Goal: Communication & Community: Answer question/provide support

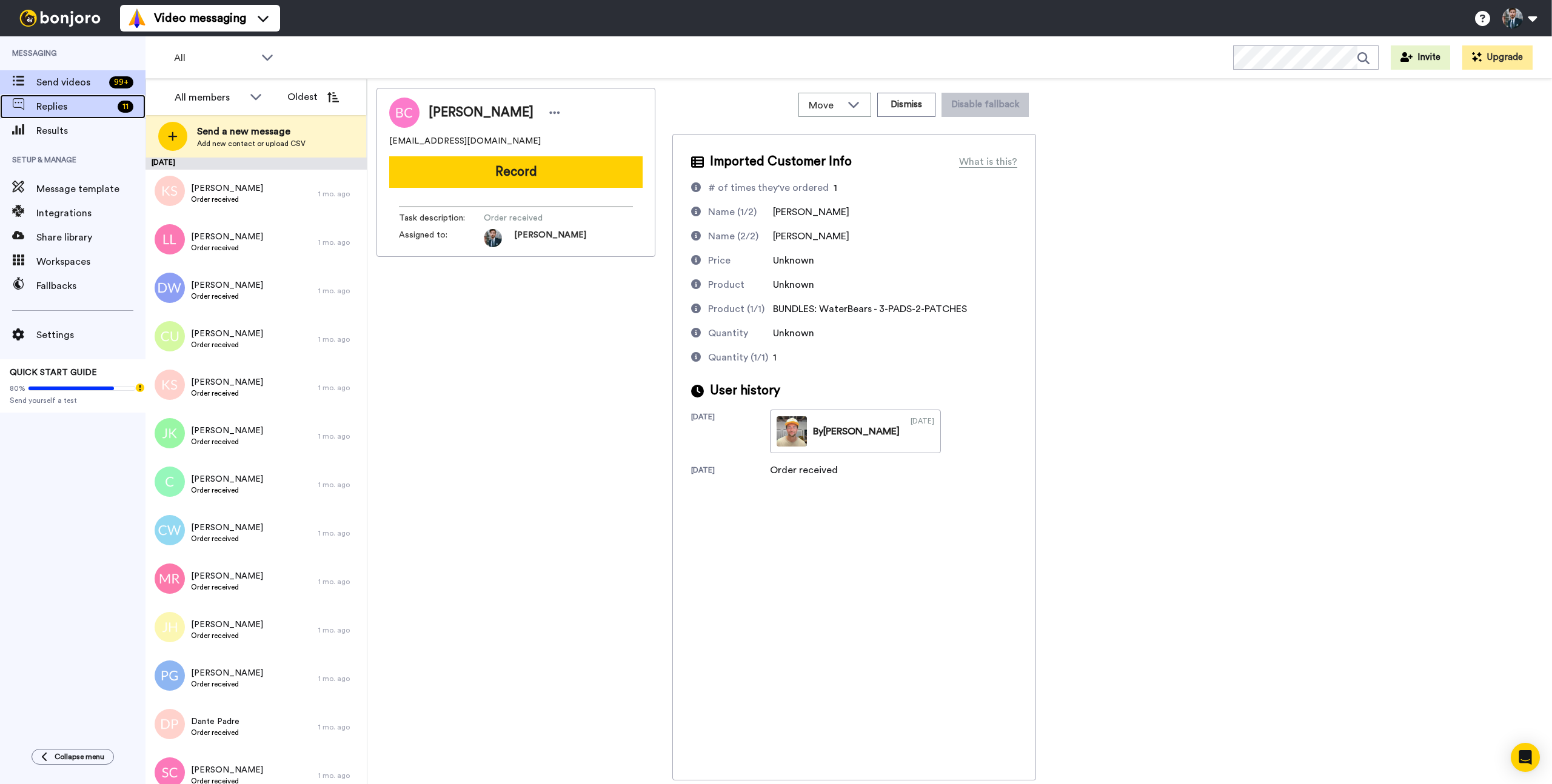
click at [87, 105] on span "Replies" at bounding box center [74, 107] width 77 height 15
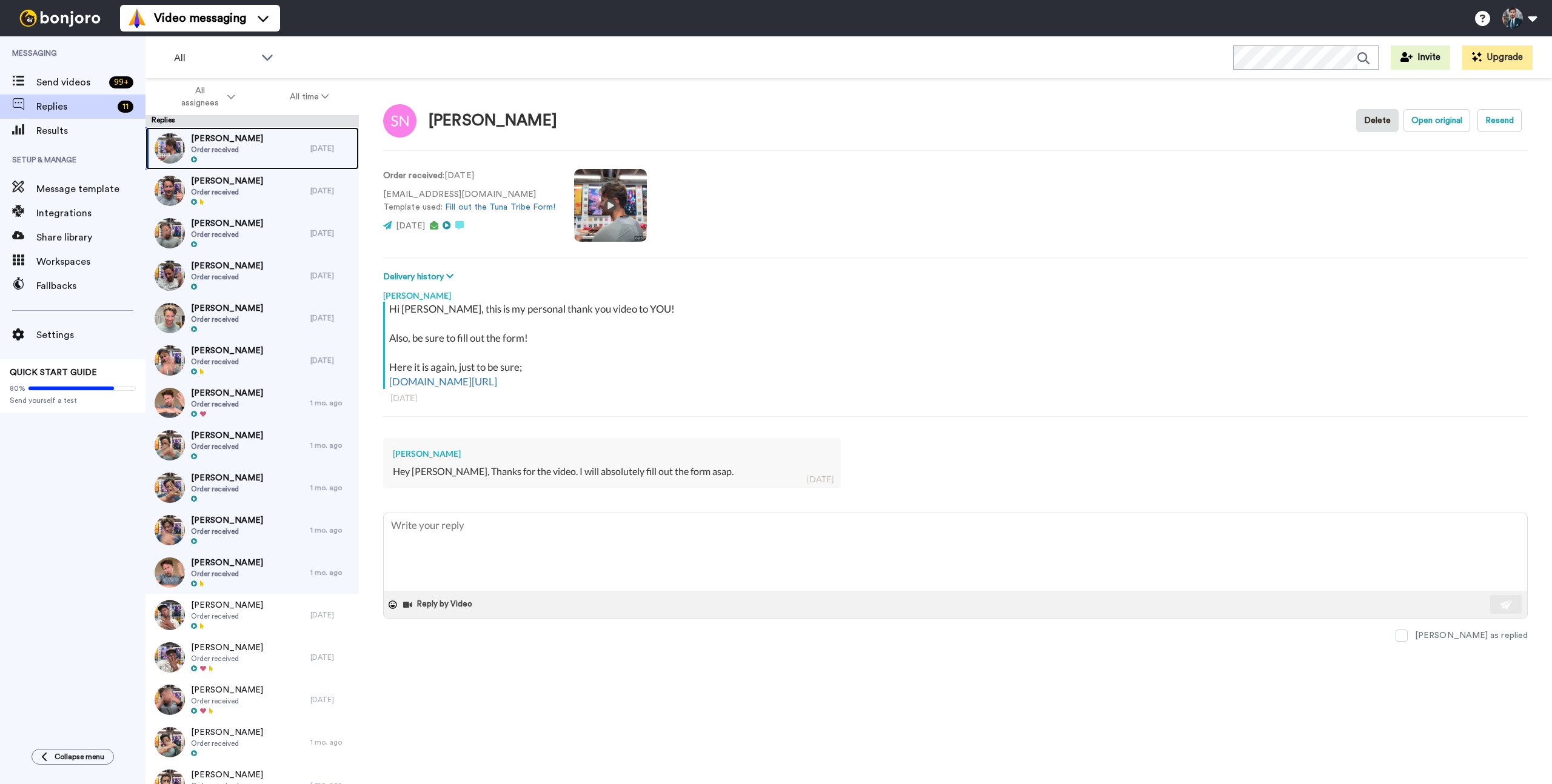
click at [245, 143] on div "Scott Neaves Order received" at bounding box center [228, 149] width 165 height 43
click at [214, 142] on span "Scott Neaves" at bounding box center [227, 138] width 72 height 12
click at [529, 529] on textarea at bounding box center [955, 551] width 1143 height 77
type textarea "x"
type textarea "S"
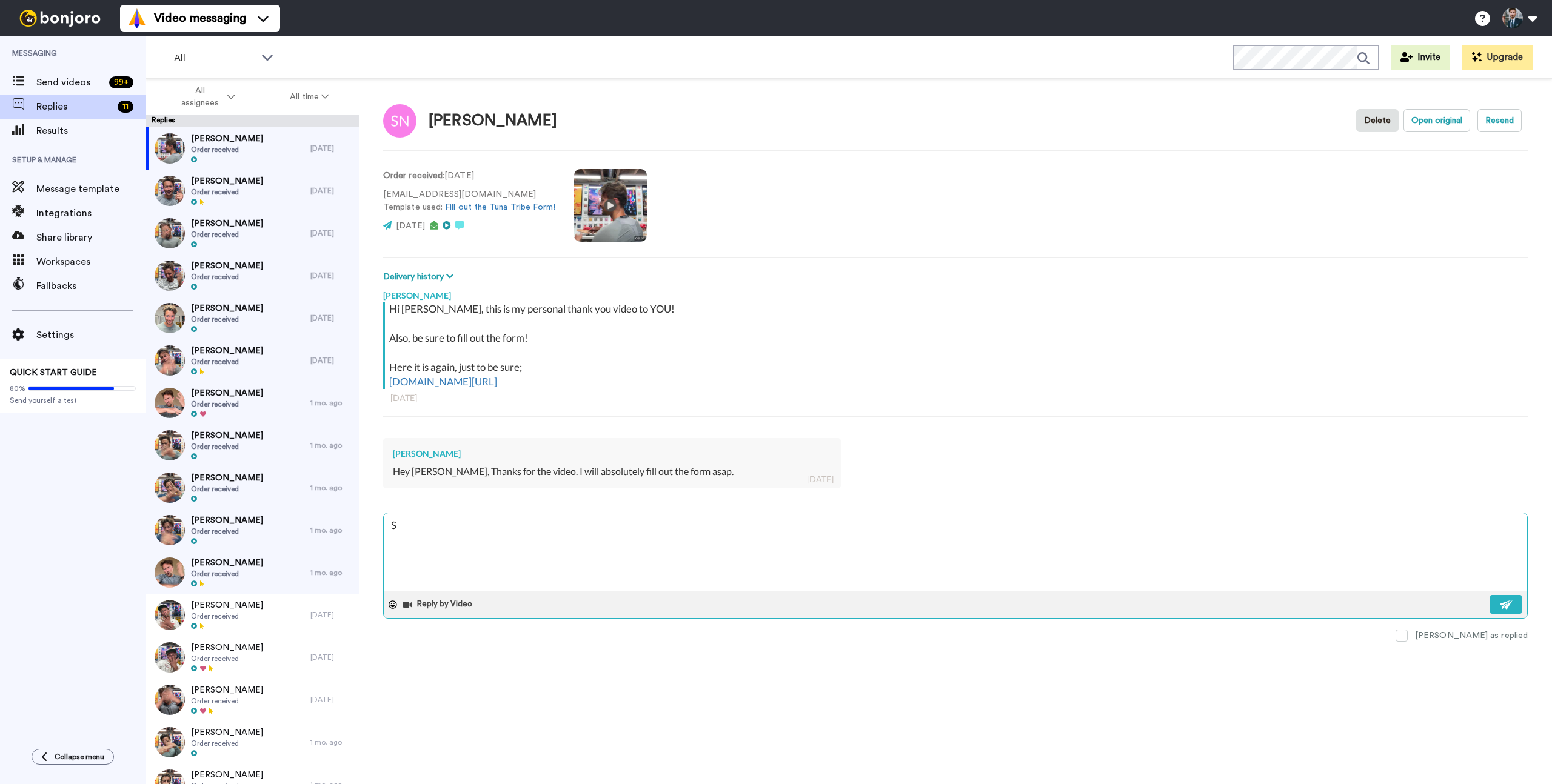
type textarea "x"
type textarea "Sc"
type textarea "x"
type textarea "Sco"
type textarea "x"
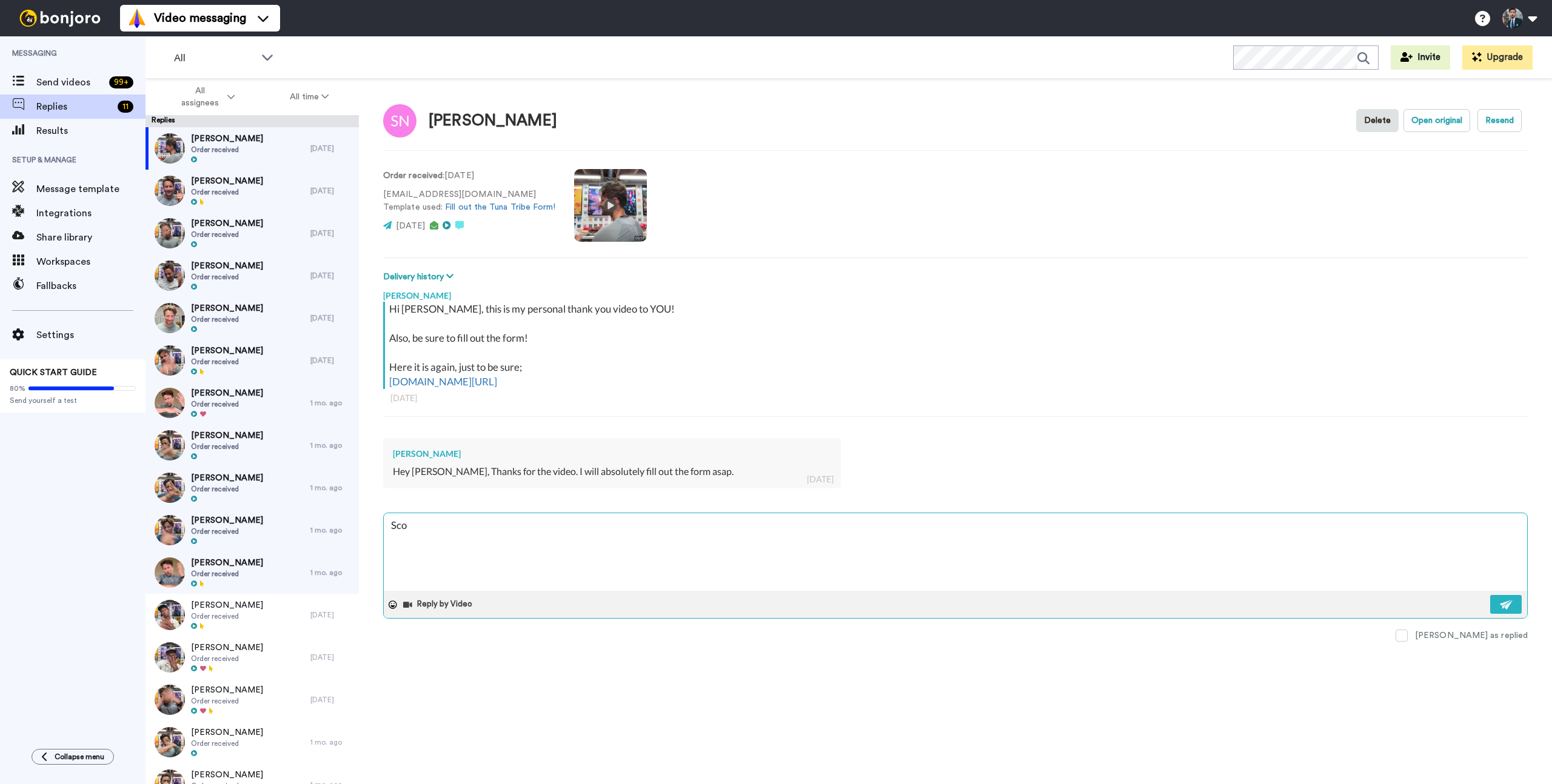
type textarea "Scot"
type textarea "x"
type textarea "Scott"
type textarea "x"
type textarea "Scott,"
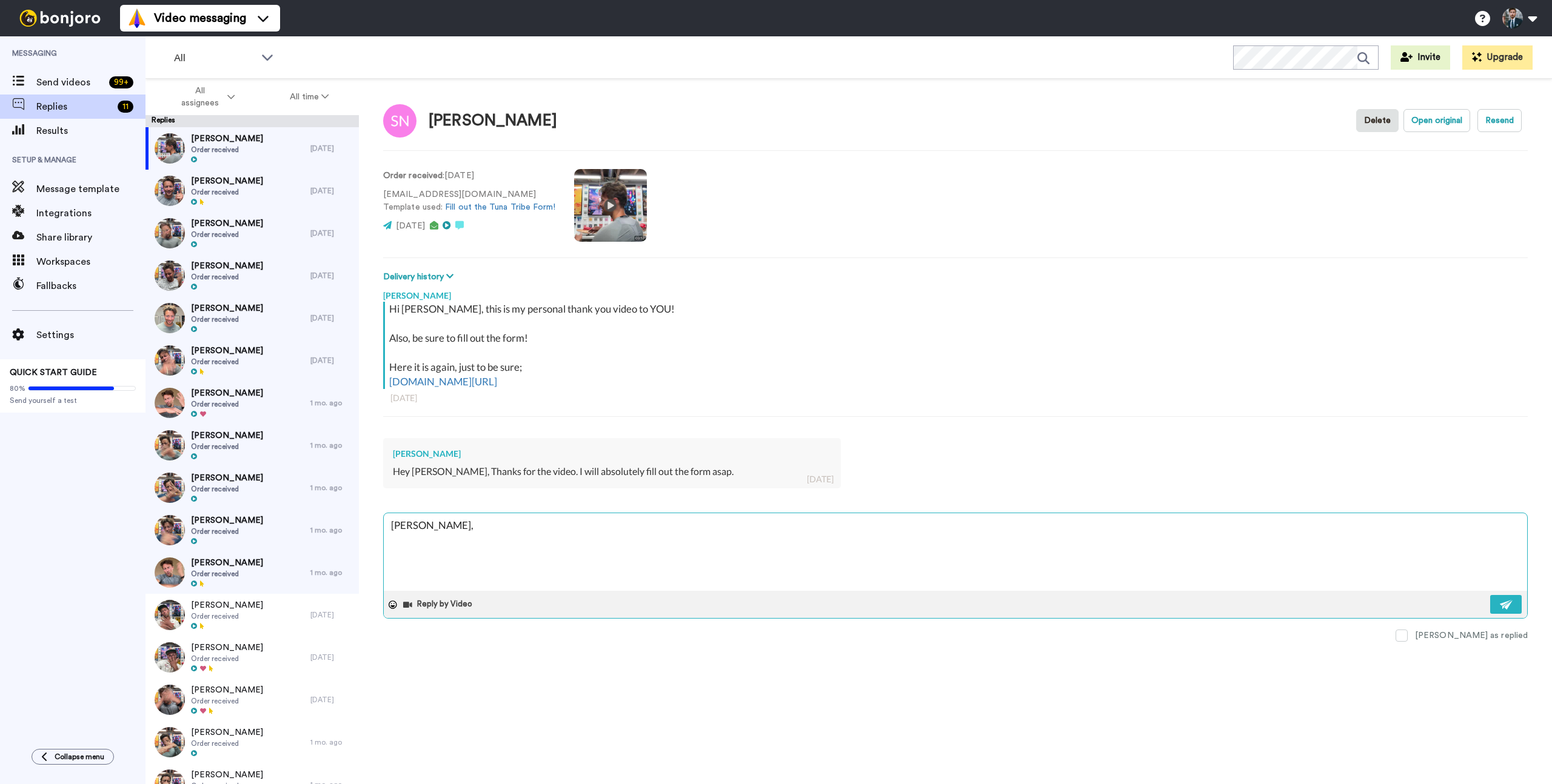
type textarea "x"
type textarea "Scott,"
type textarea "x"
type textarea "Scott, y"
type textarea "x"
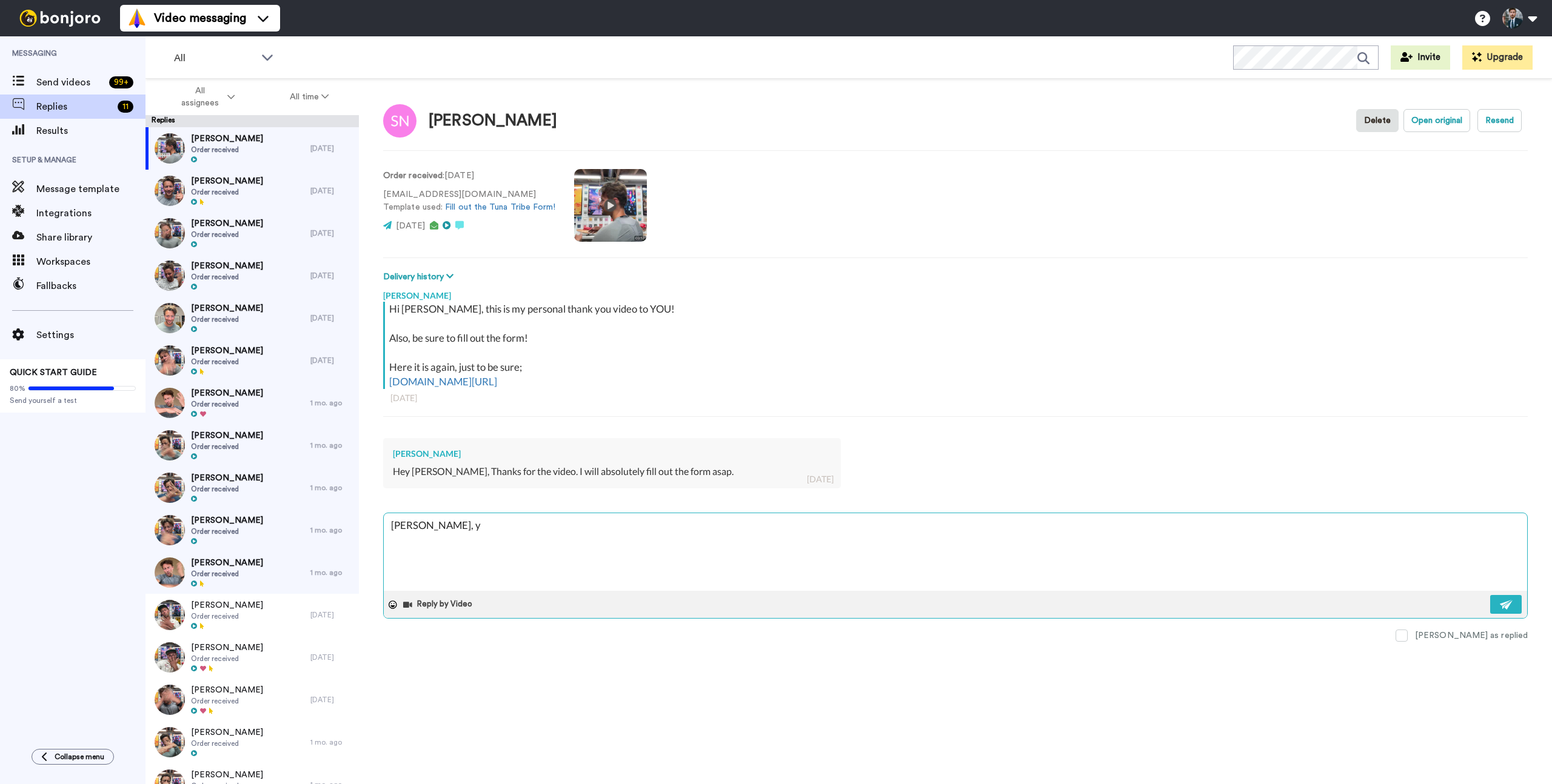
type textarea "Scott, yo"
type textarea "x"
type textarea "Scott, you"
type textarea "x"
type textarea "Scott, yo"
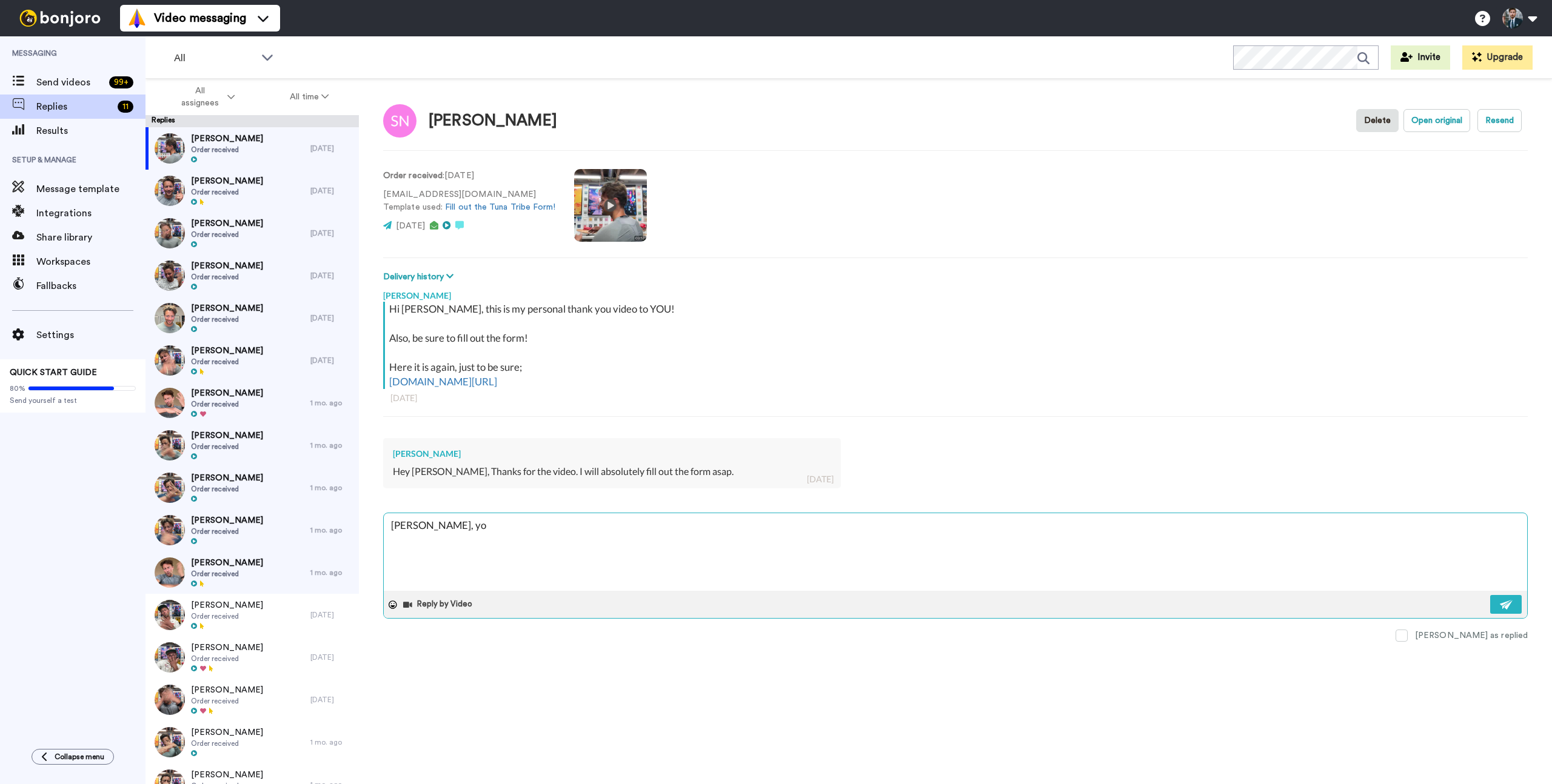
type textarea "x"
type textarea "Scott, you"
type textarea "x"
type textarea "Scott, you'"
type textarea "x"
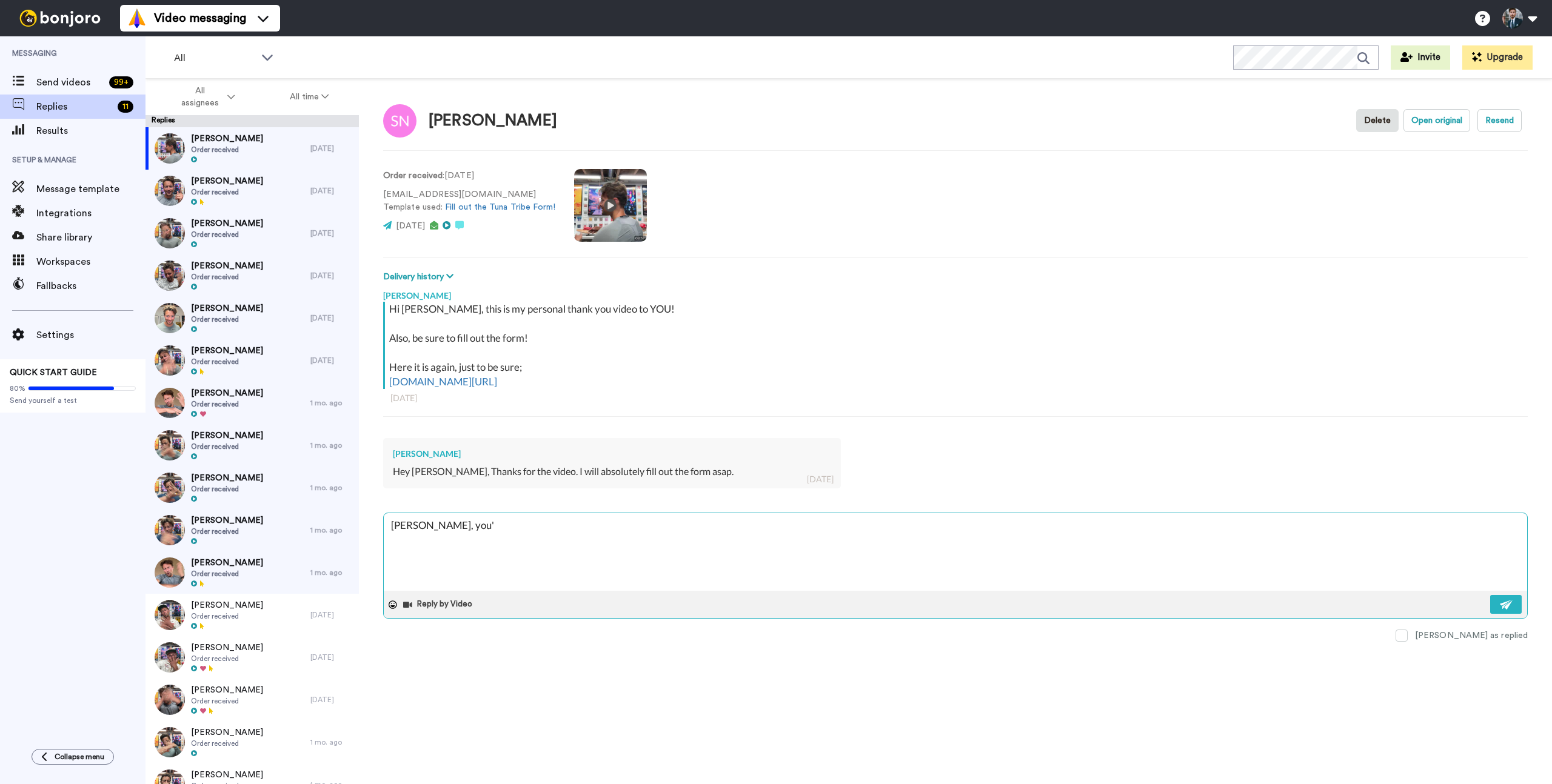
type textarea "Scott, you'r"
type textarea "x"
type textarea "Scott, you're"
type textarea "x"
type textarea "Scott, you're"
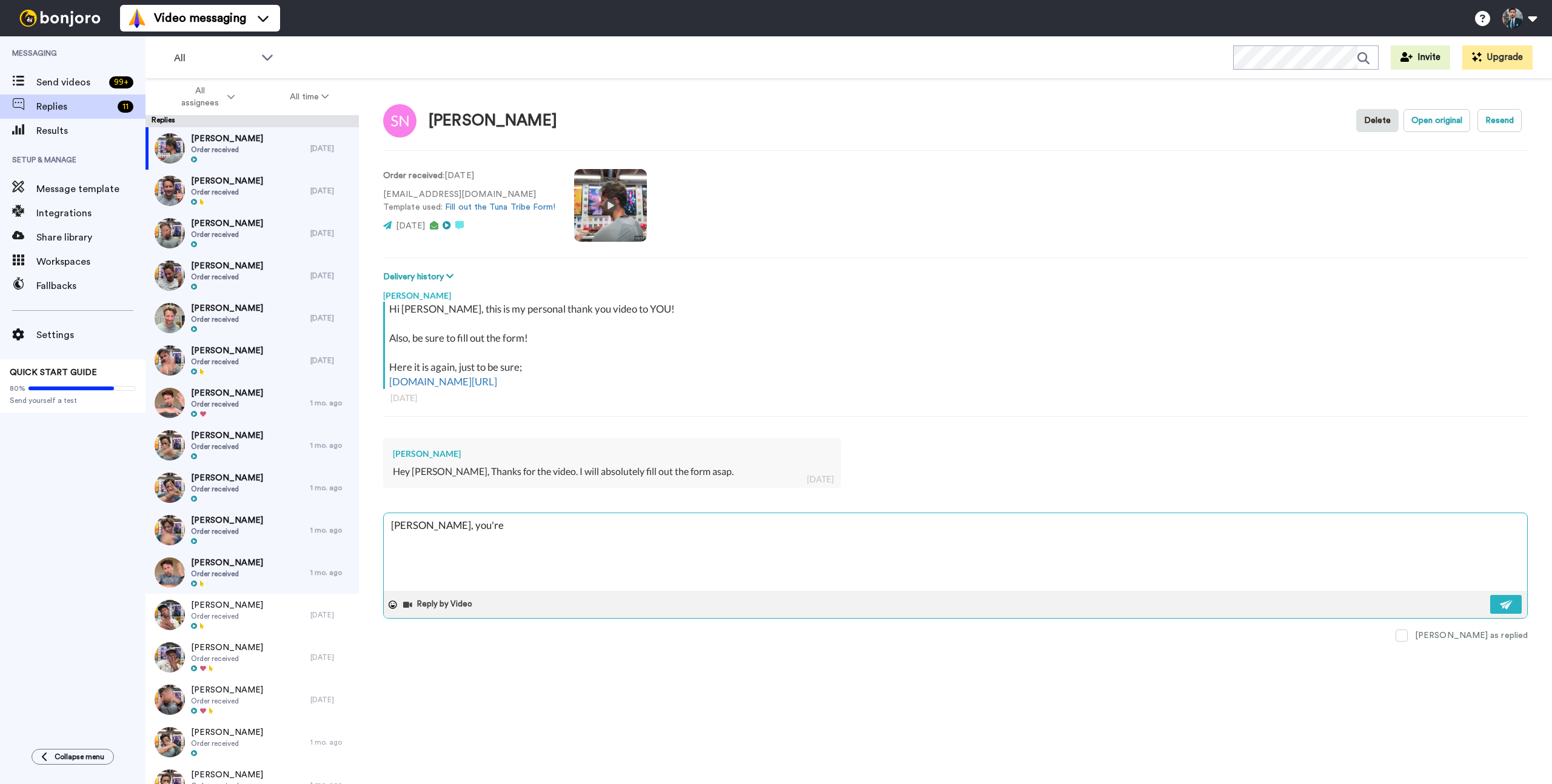
type textarea "x"
type textarea "Scott, you're a"
type textarea "x"
type textarea "Scott, you're a"
type textarea "x"
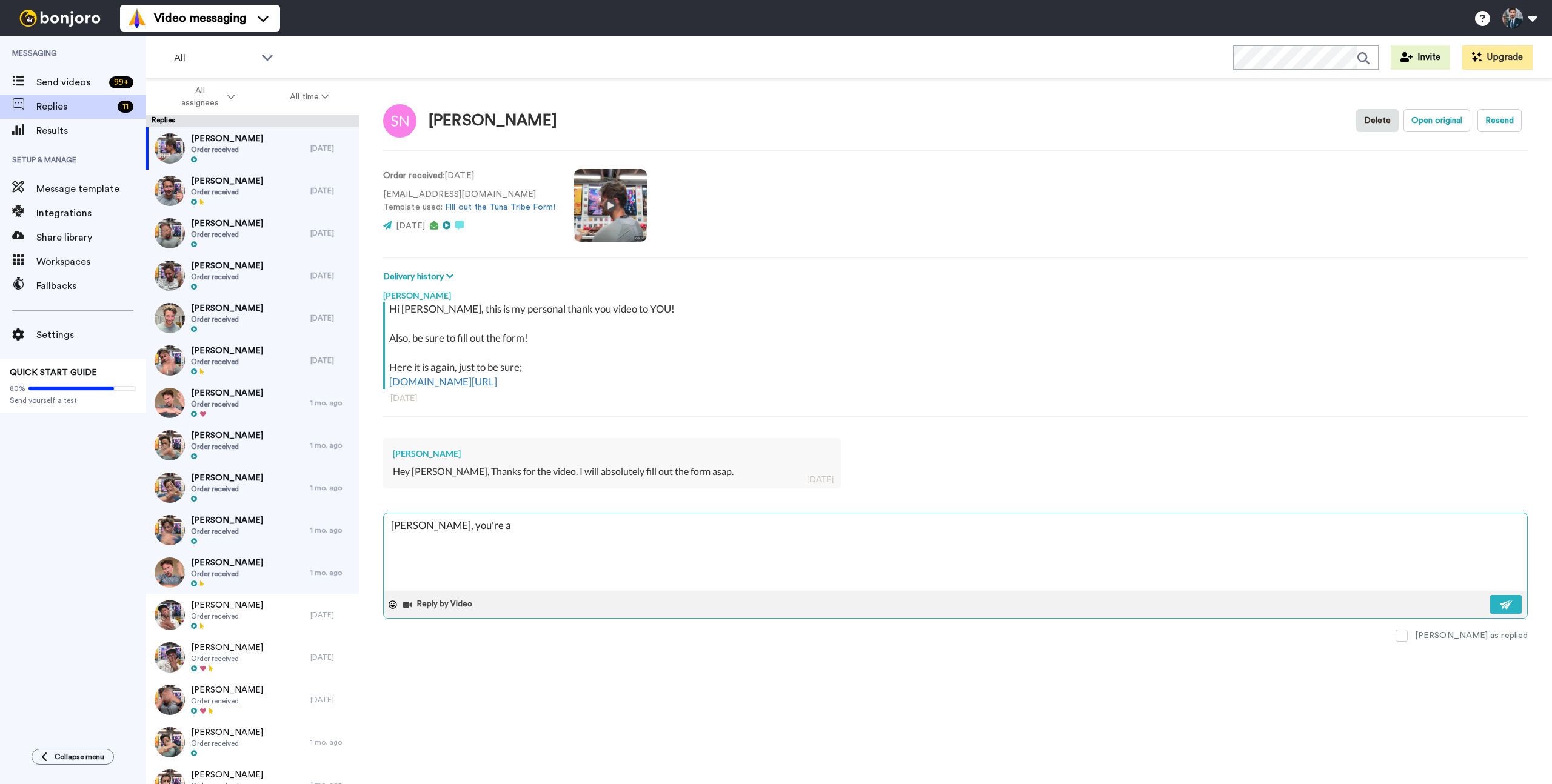
type textarea "Scott, you're a r"
type textarea "x"
type textarea "Scott, you're a roc"
type textarea "x"
type textarea "Scott, you're a rock"
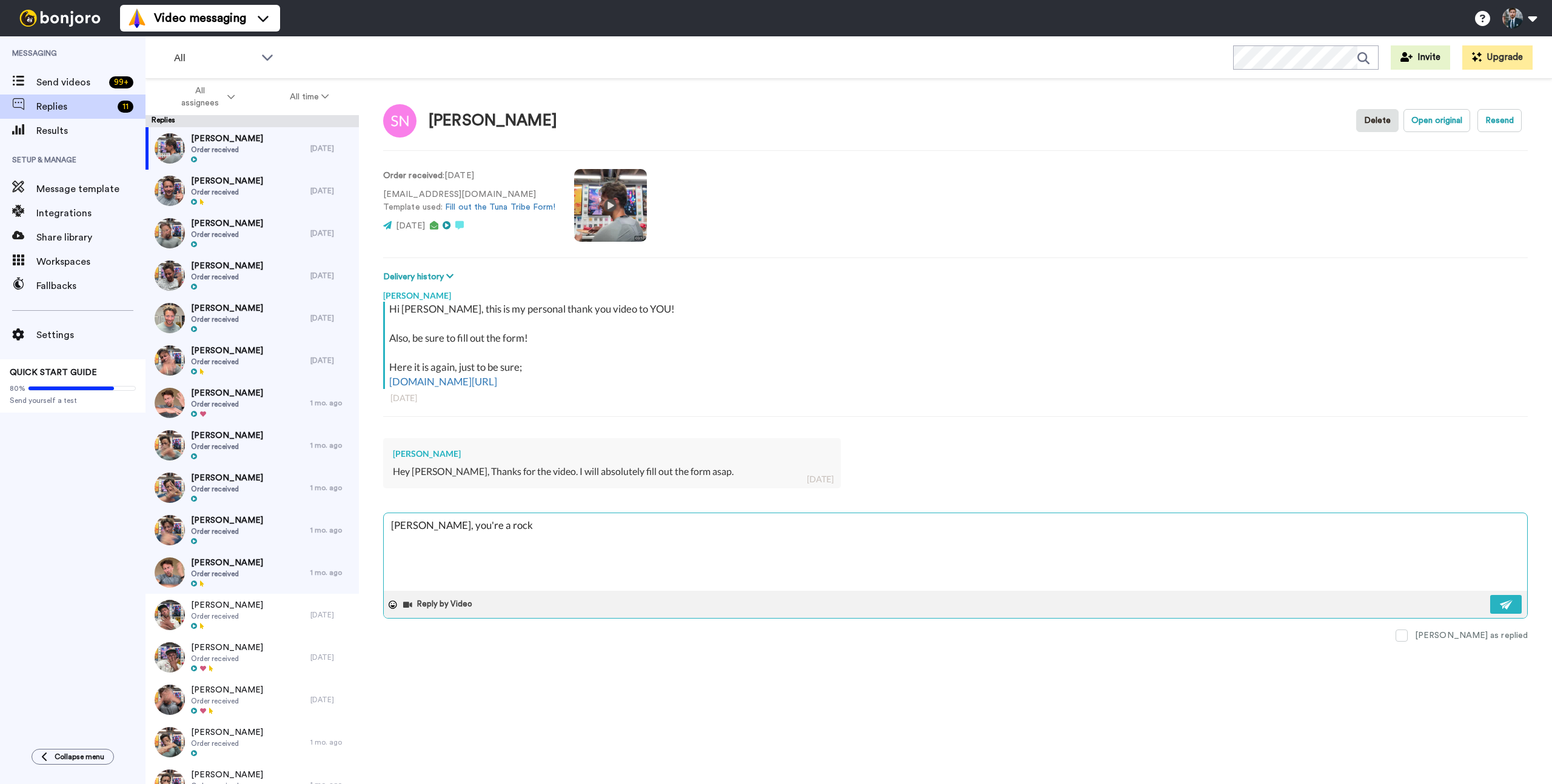
type textarea "x"
type textarea "Scott, you're a rocks"
type textarea "x"
type textarea "Scott, you're a rockst"
type textarea "x"
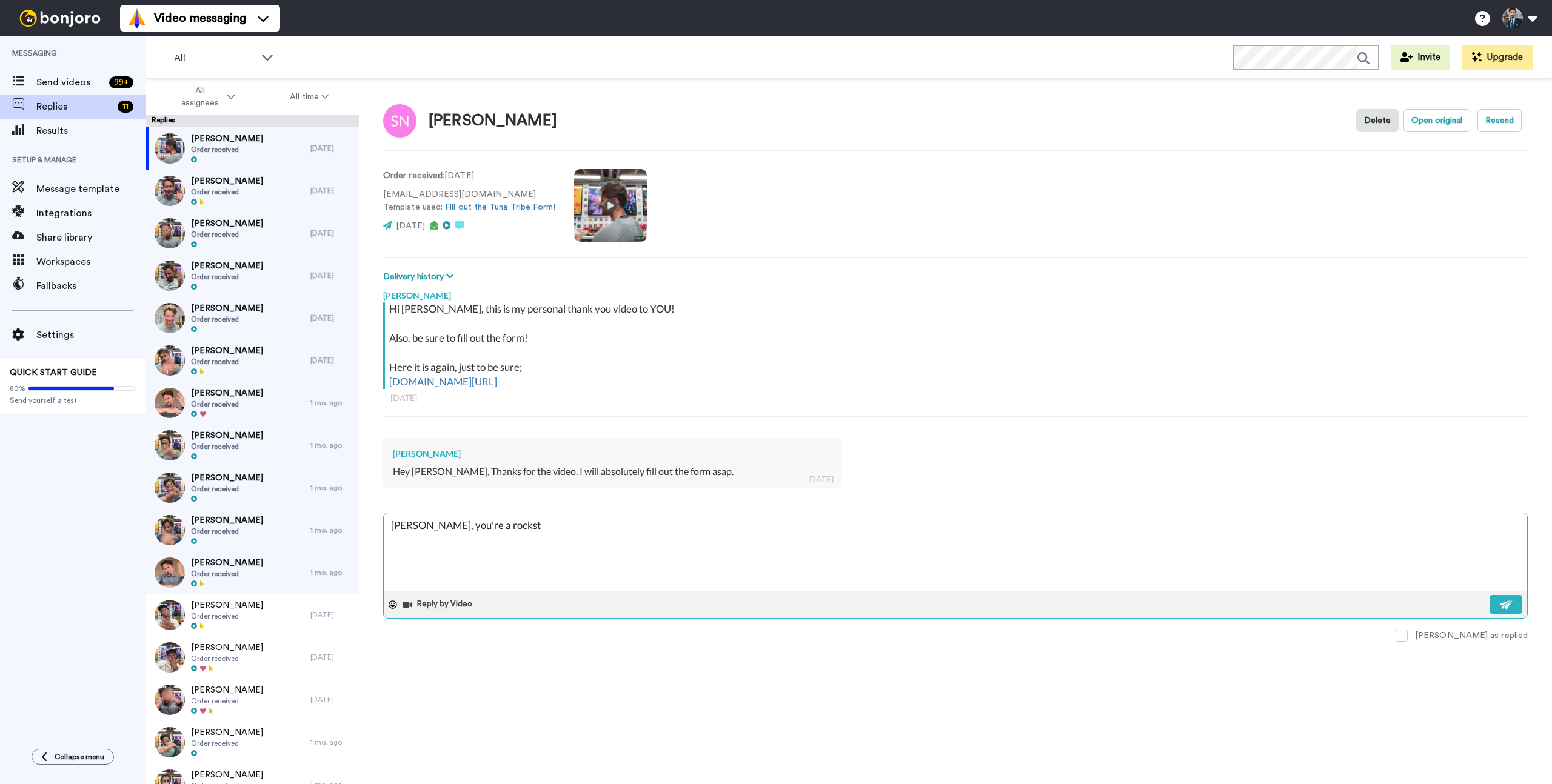
type textarea "Scott, you're a rocksta"
type textarea "x"
type textarea "Scott, you're a rockstar"
type textarea "x"
type textarea "Scott, you're a rockstart"
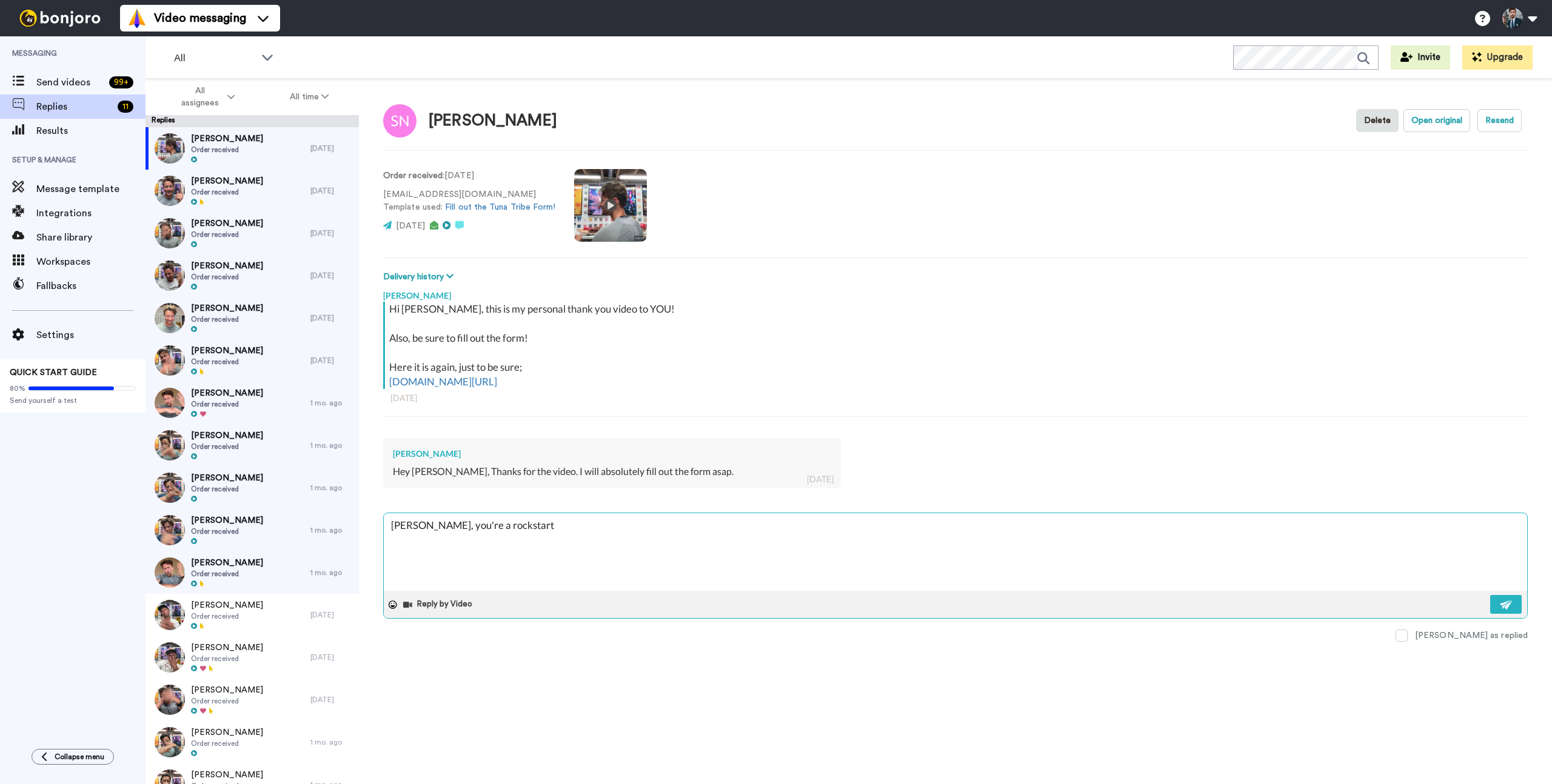
type textarea "x"
type textarea "Scott, you're a rockstart"
type textarea "x"
type textarea "Scott, you're a rockstart :"
type textarea "x"
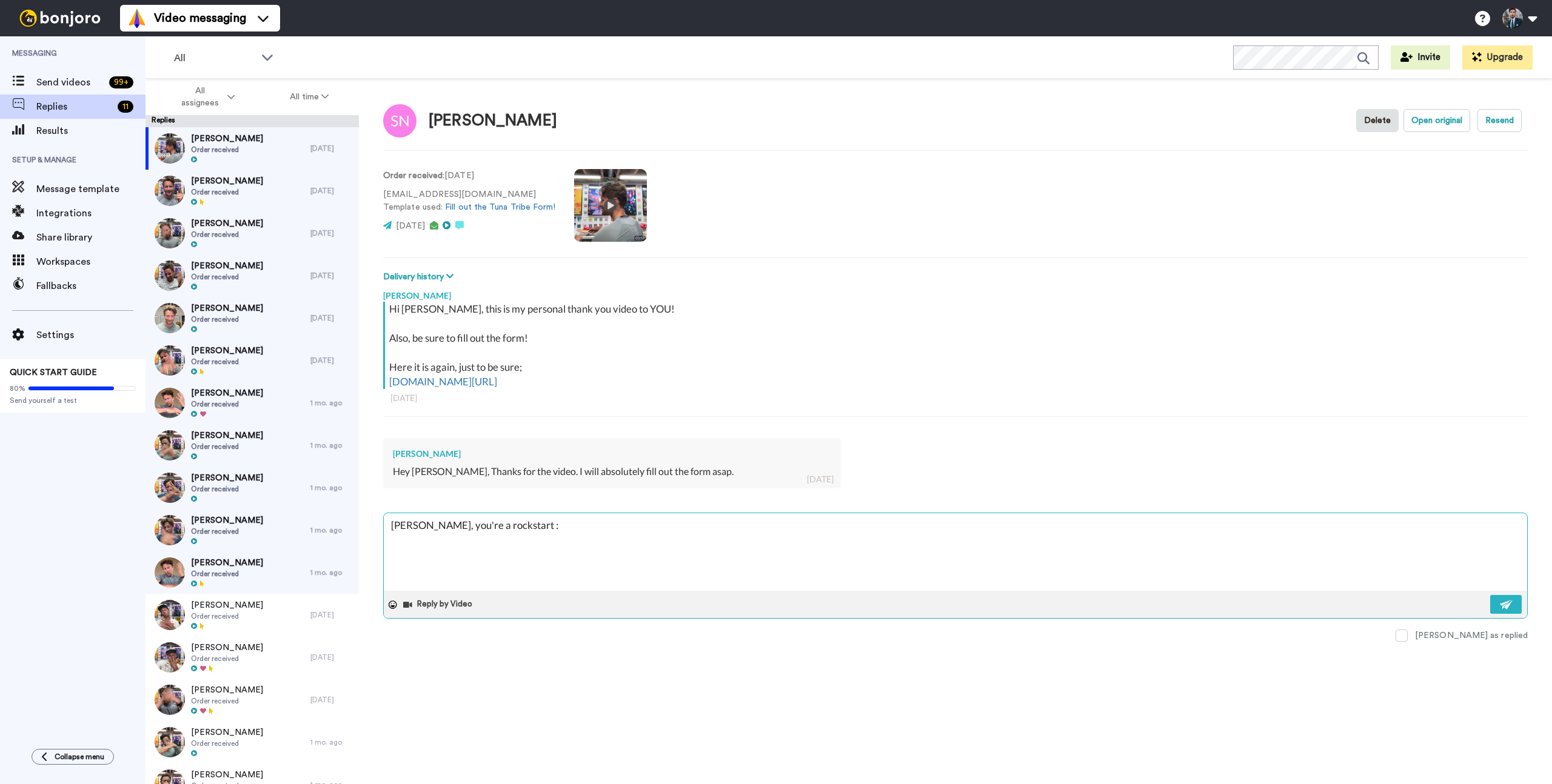
type textarea "Scott, you're a rockstart :)"
type textarea "x"
type textarea "Scott, you're a rockstart :"
type textarea "x"
type textarea "Scott, you're a rockstart"
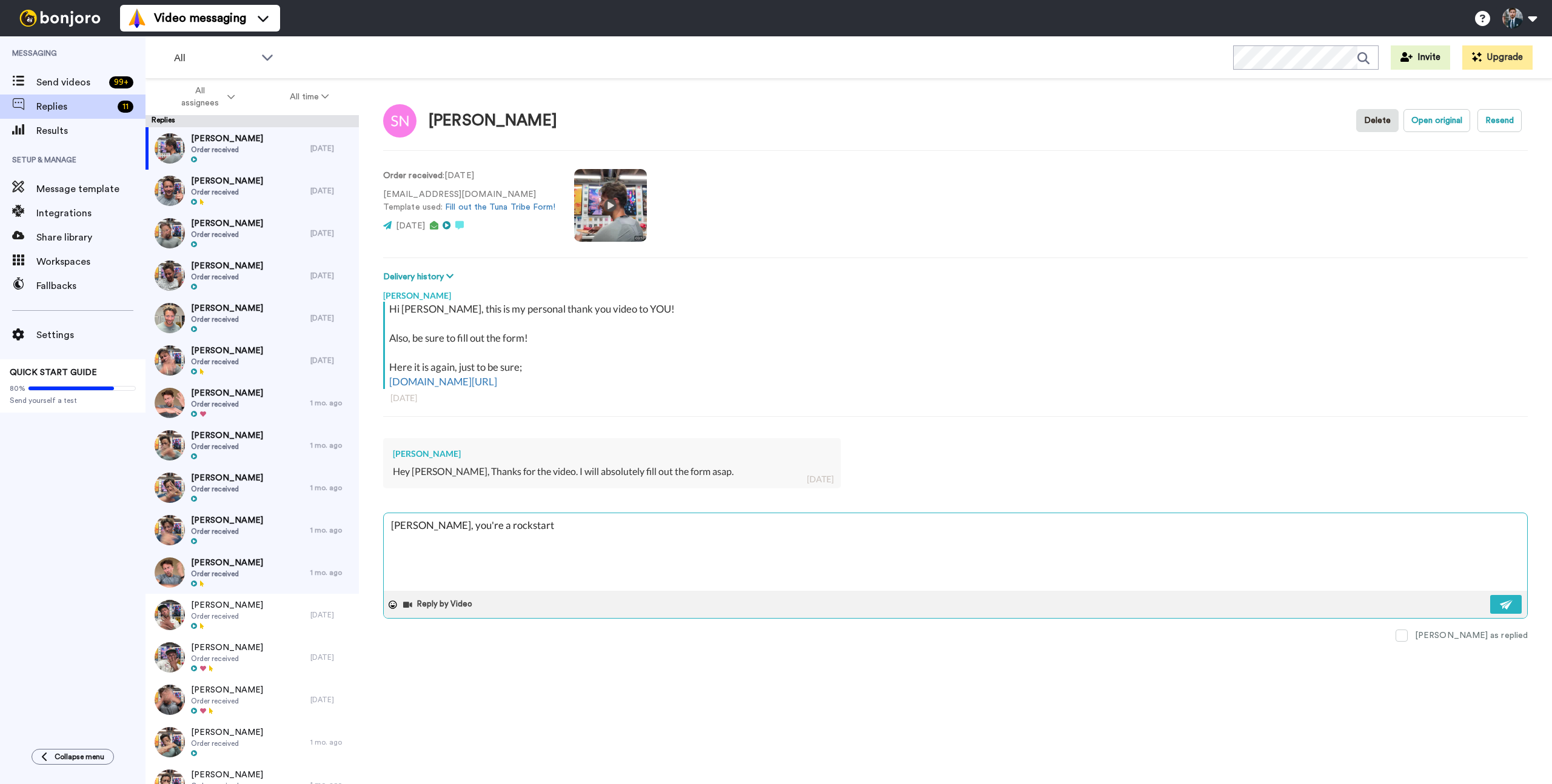
type textarea "x"
type textarea "Scott, you're a rockstart"
type textarea "x"
type textarea "Scott, you're a rockstar"
type textarea "x"
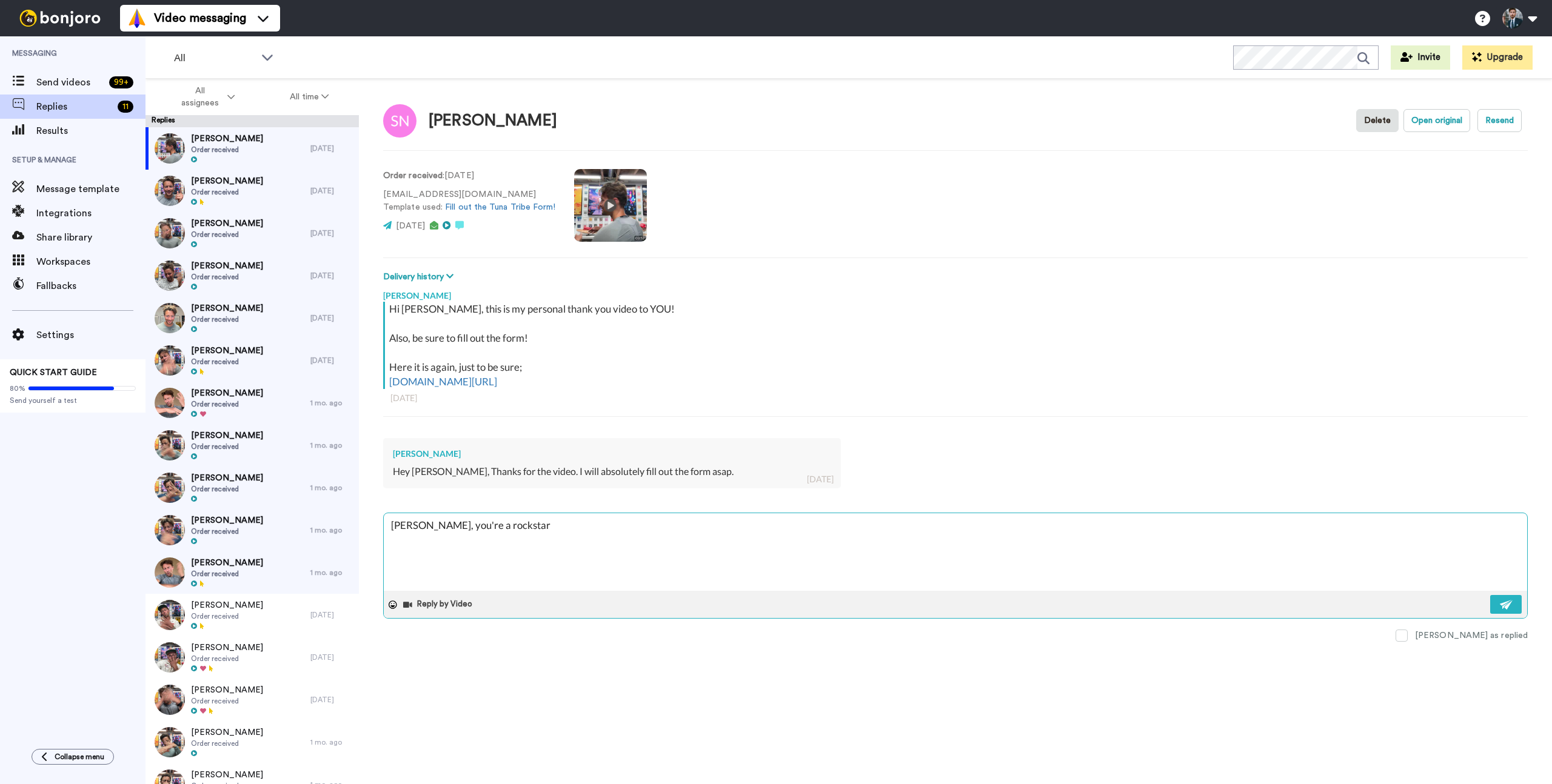
type textarea "Scott, you're a rocksta"
type textarea "x"
type textarea "Scott, you're a rocksta"
type textarea "x"
type textarea "Scott, you're a rocksta"
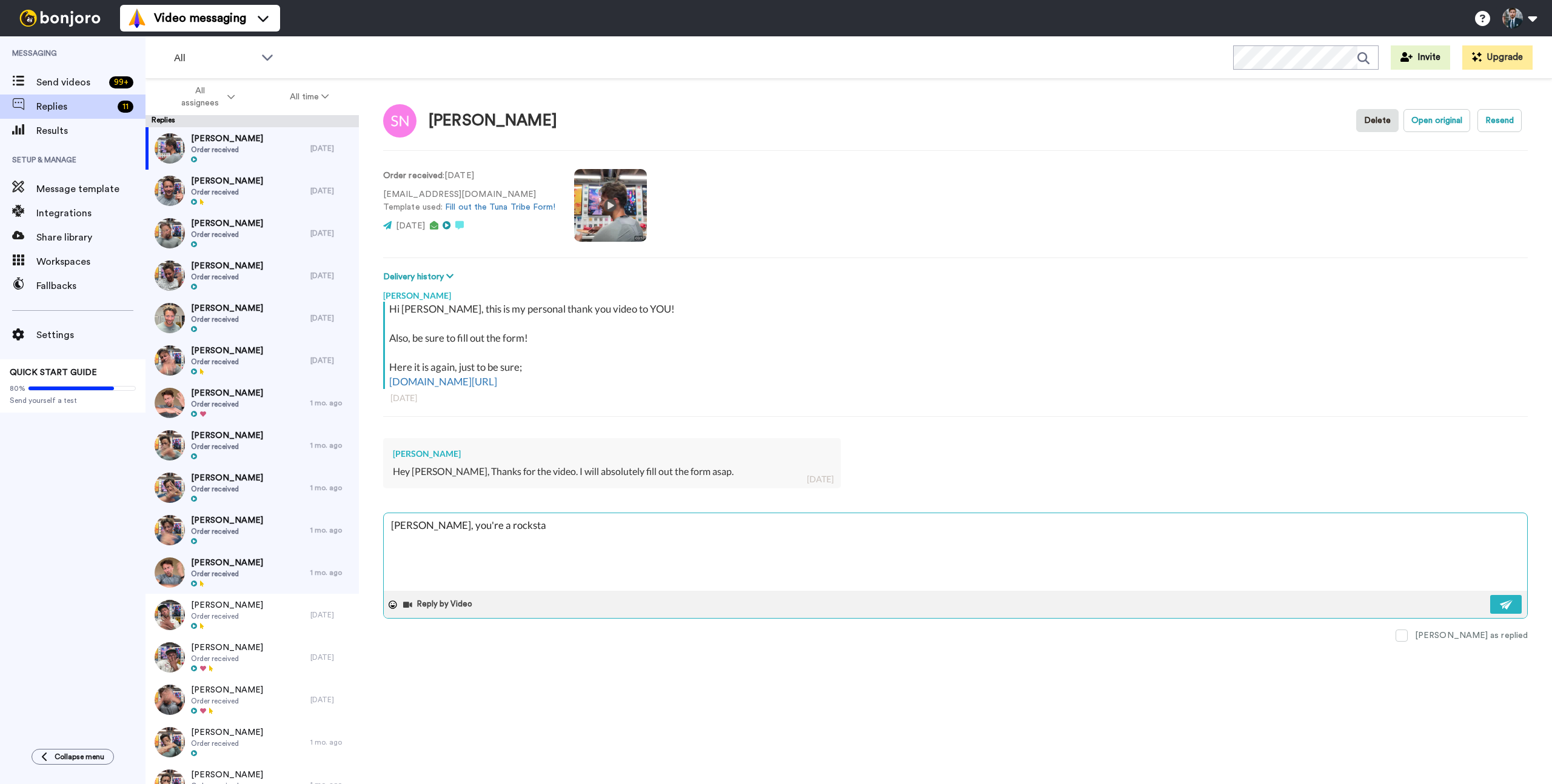
type textarea "x"
type textarea "Scott, you're a rockstar"
type textarea "x"
type textarea "Scott, you're a rockstar"
type textarea "x"
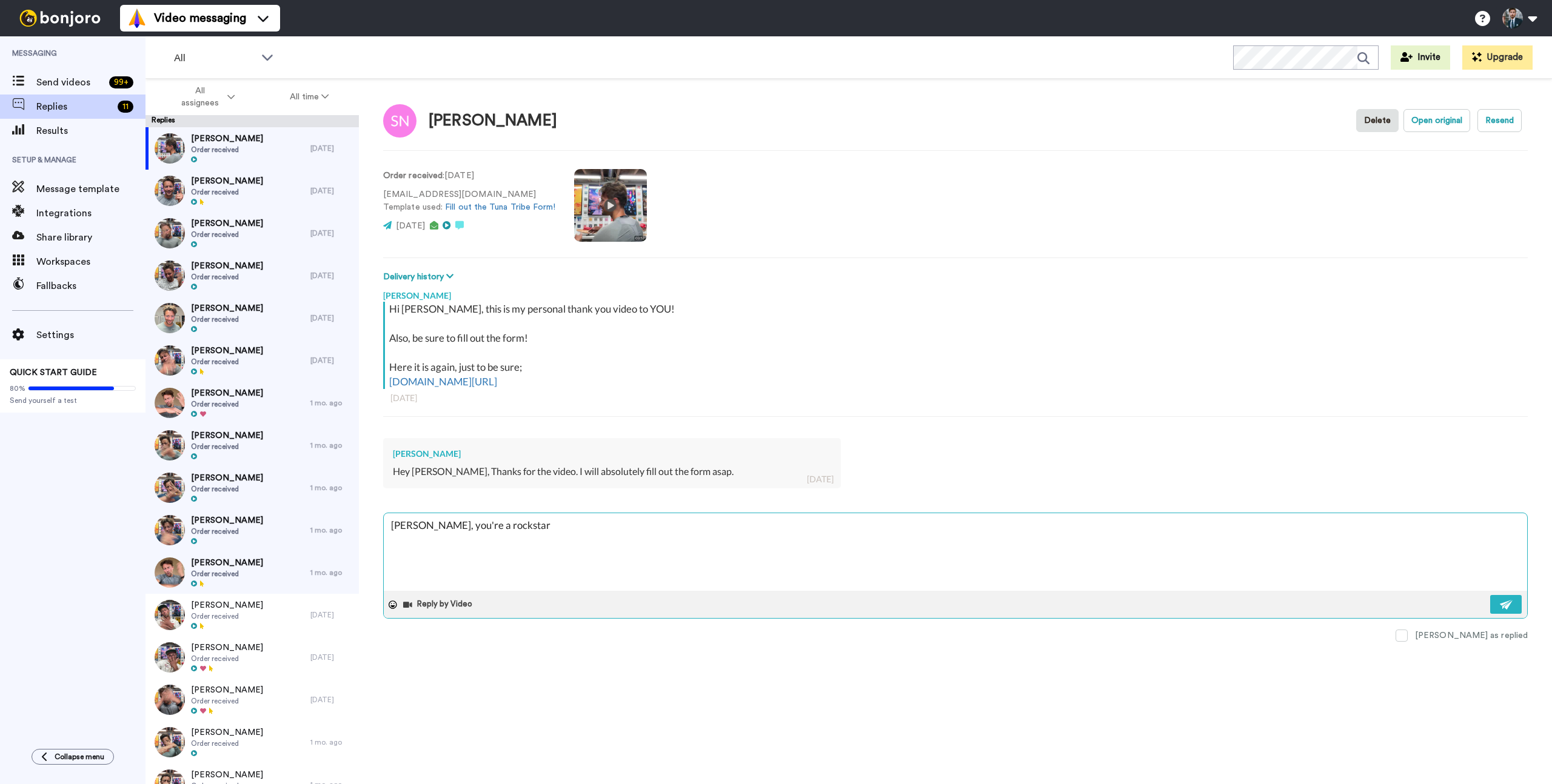
type textarea "Scott, you're a rockstar :"
type textarea "x"
type textarea "Scott, you're a rockstar :)"
type textarea "x"
type textarea "Scott, you're a rockstar :)"
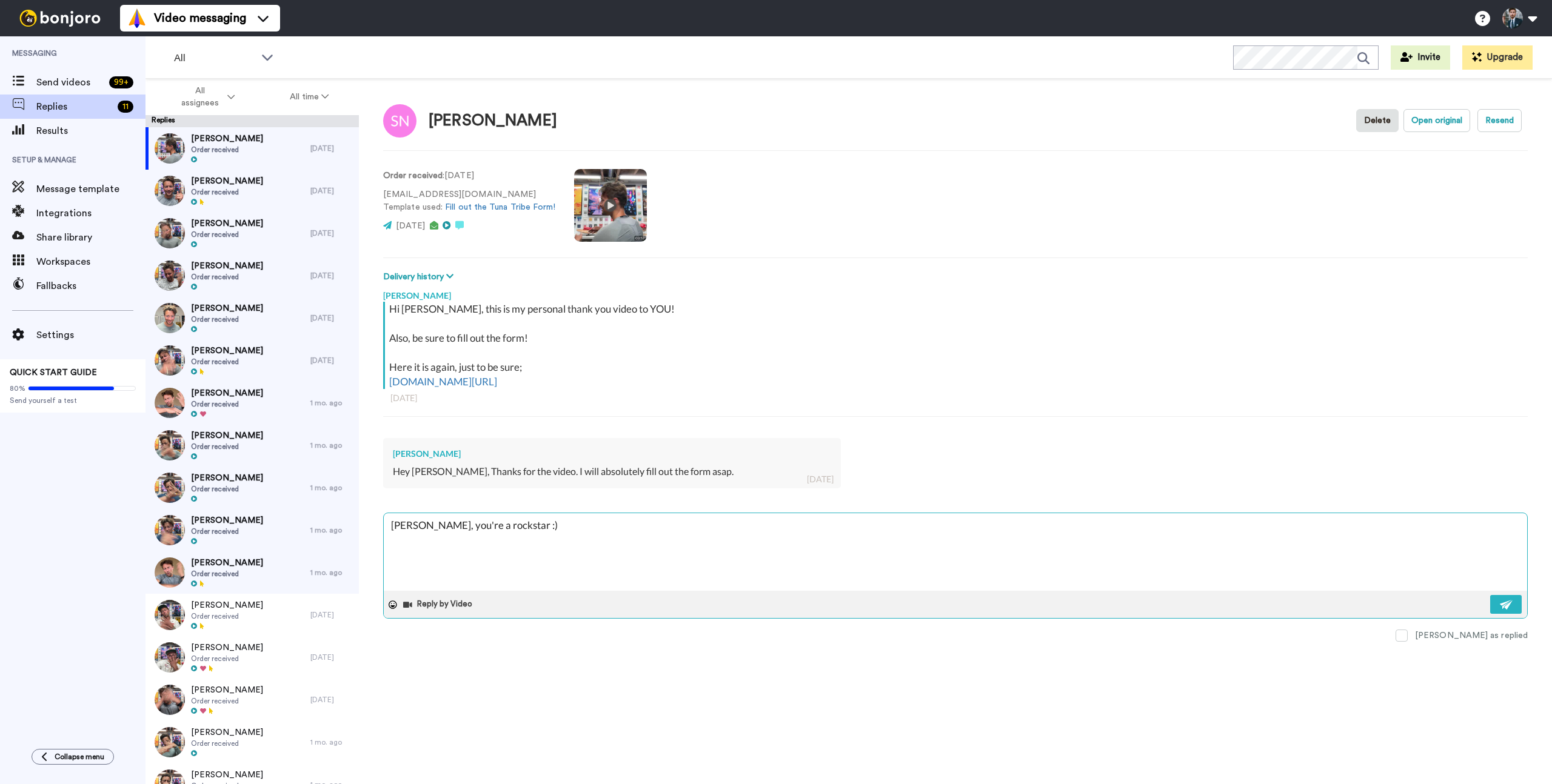
type textarea "x"
type textarea "Scott, you're a rockstar :) T"
type textarea "x"
type textarea "Scott, you're a rockstar :) Th"
type textarea "x"
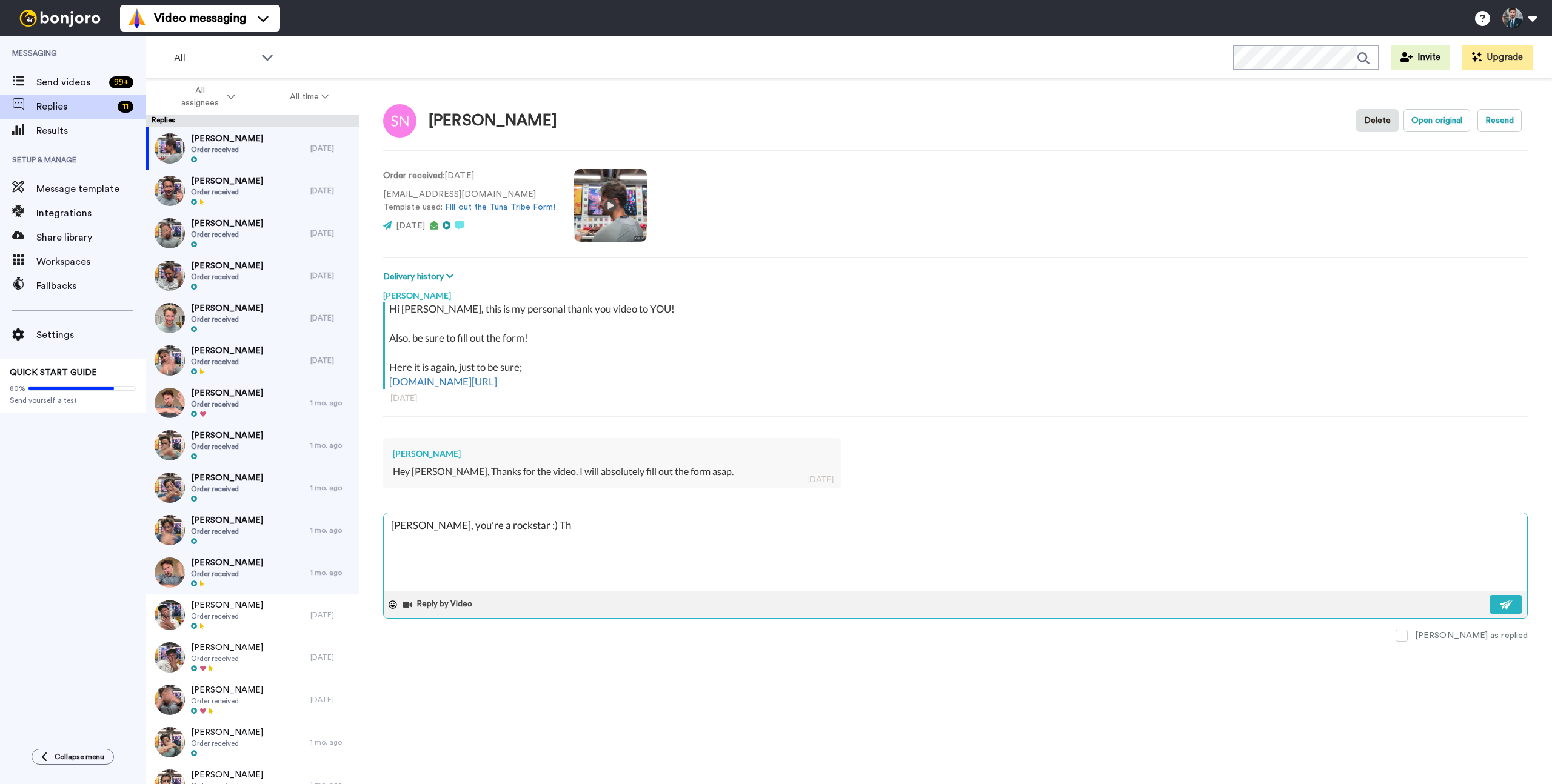
type textarea "Scott, you're a rockstar :) Tha"
type textarea "x"
type textarea "Scott, you're a rockstar :) Than"
type textarea "x"
type textarea "Scott, you're a rockstar :) Thank"
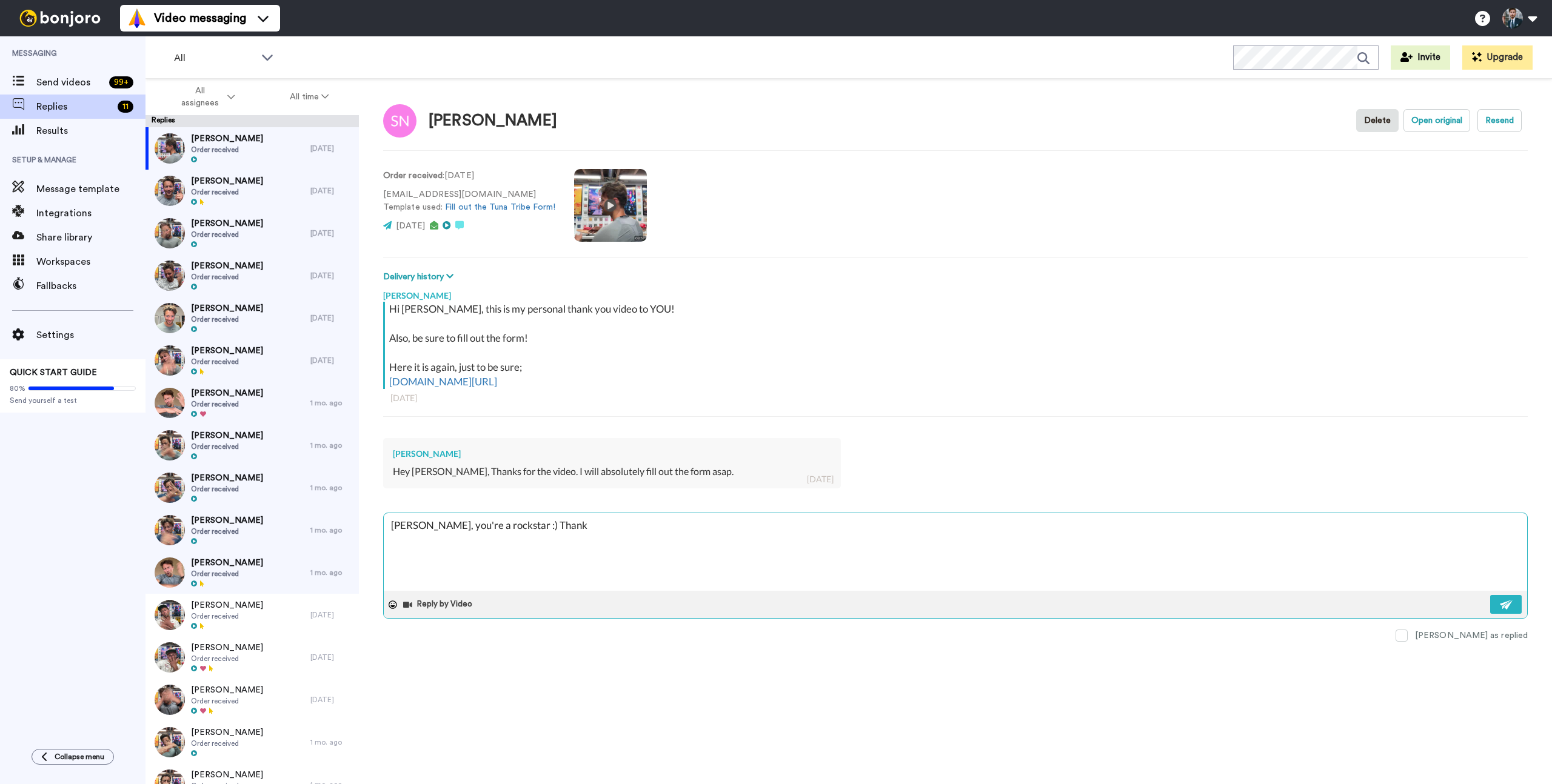
type textarea "x"
type textarea "Scott, you're a rockstar :) Thank"
type textarea "x"
type textarea "Scott, you're a rockstar :) Thank y"
type textarea "x"
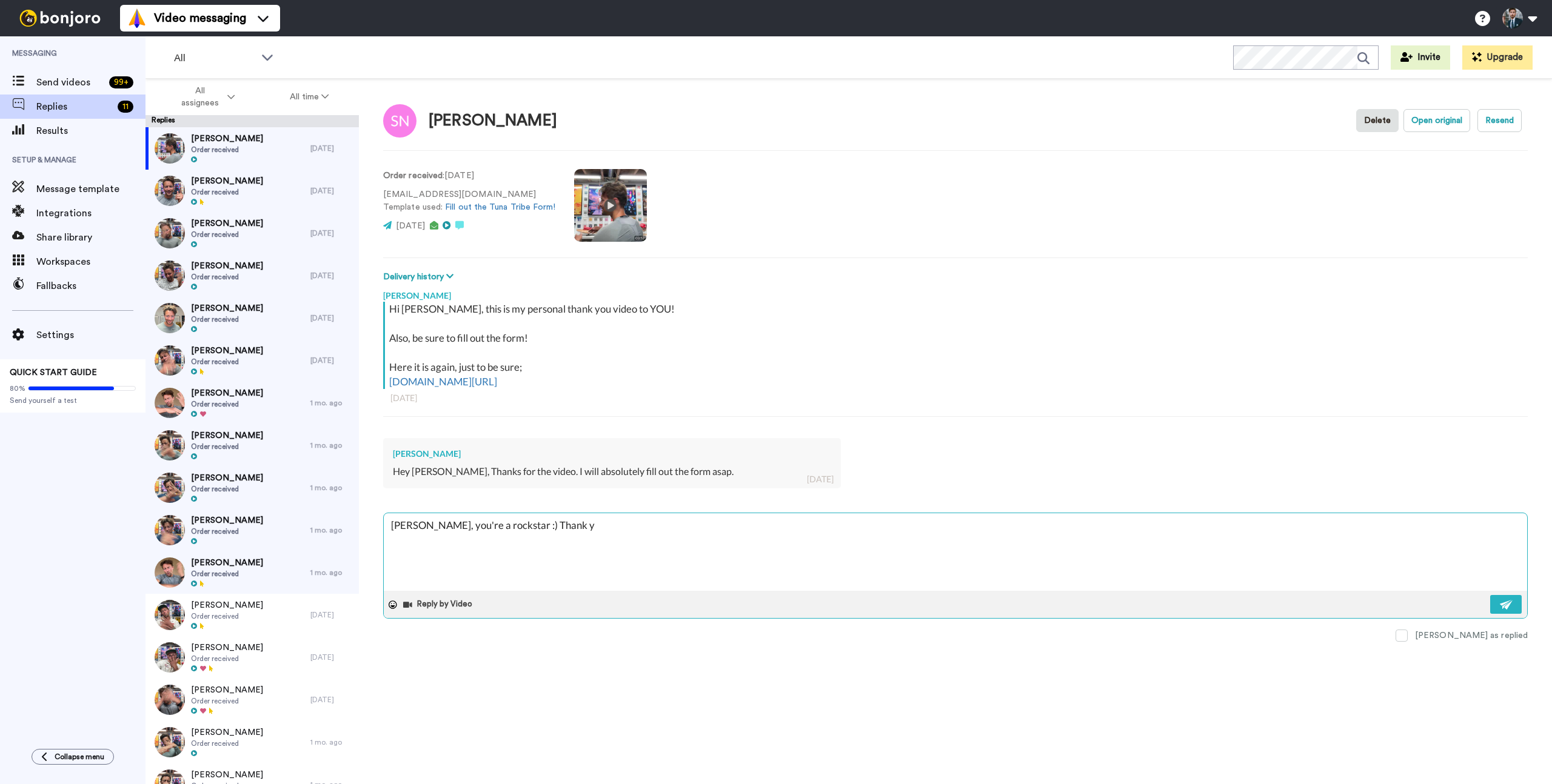
type textarea "Scott, you're a rockstar :) Thank yo"
type textarea "x"
type textarea "Scott, you're a rockstar :) Thank you"
type textarea "x"
type textarea "Scott, you're a rockstar :) Thank you"
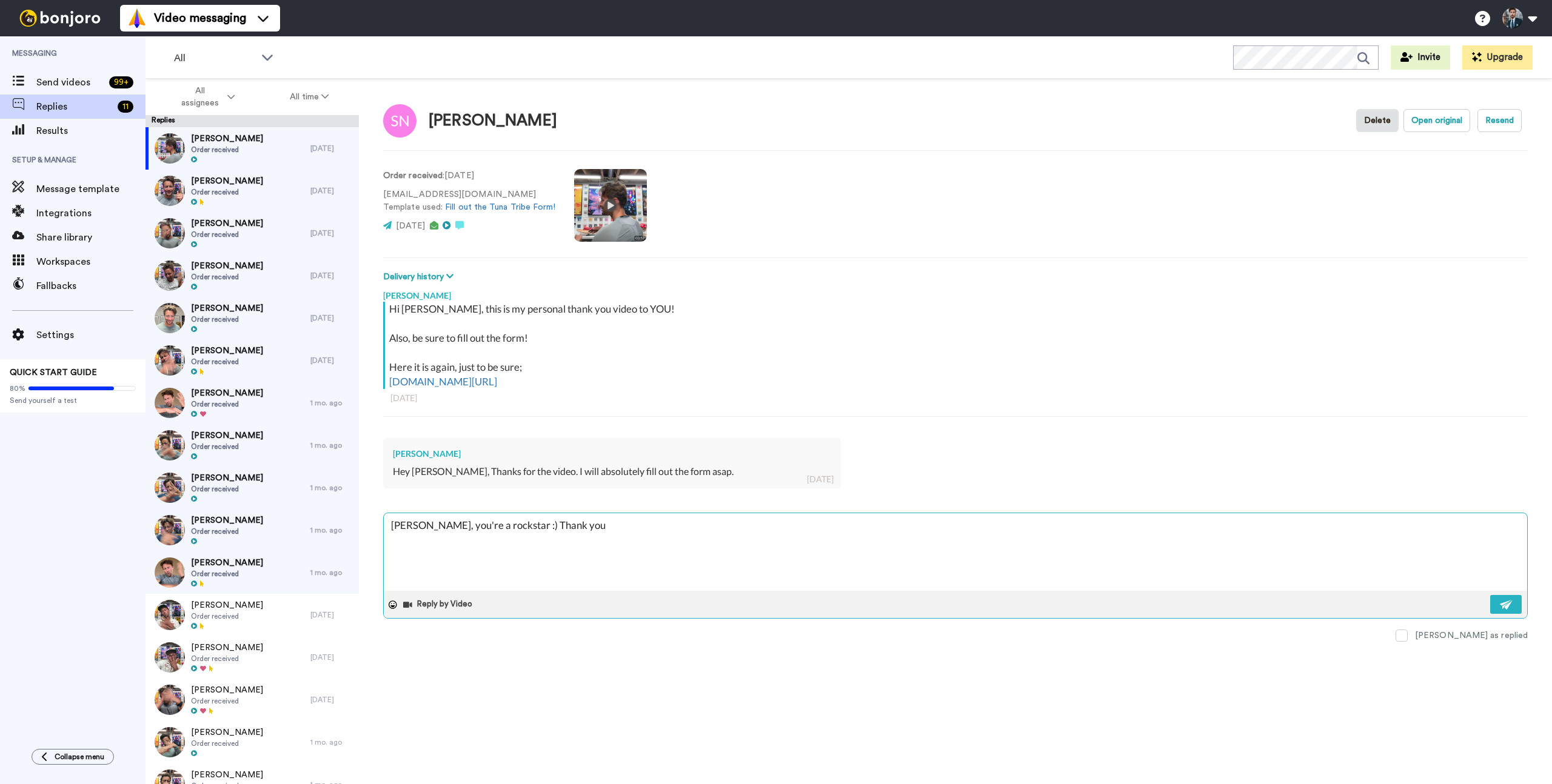
type textarea "x"
type textarea "Scott, you're a rockstar :) Thank you m"
type textarea "x"
type textarea "Scott, you're a rockstar :) Thank you my"
type textarea "x"
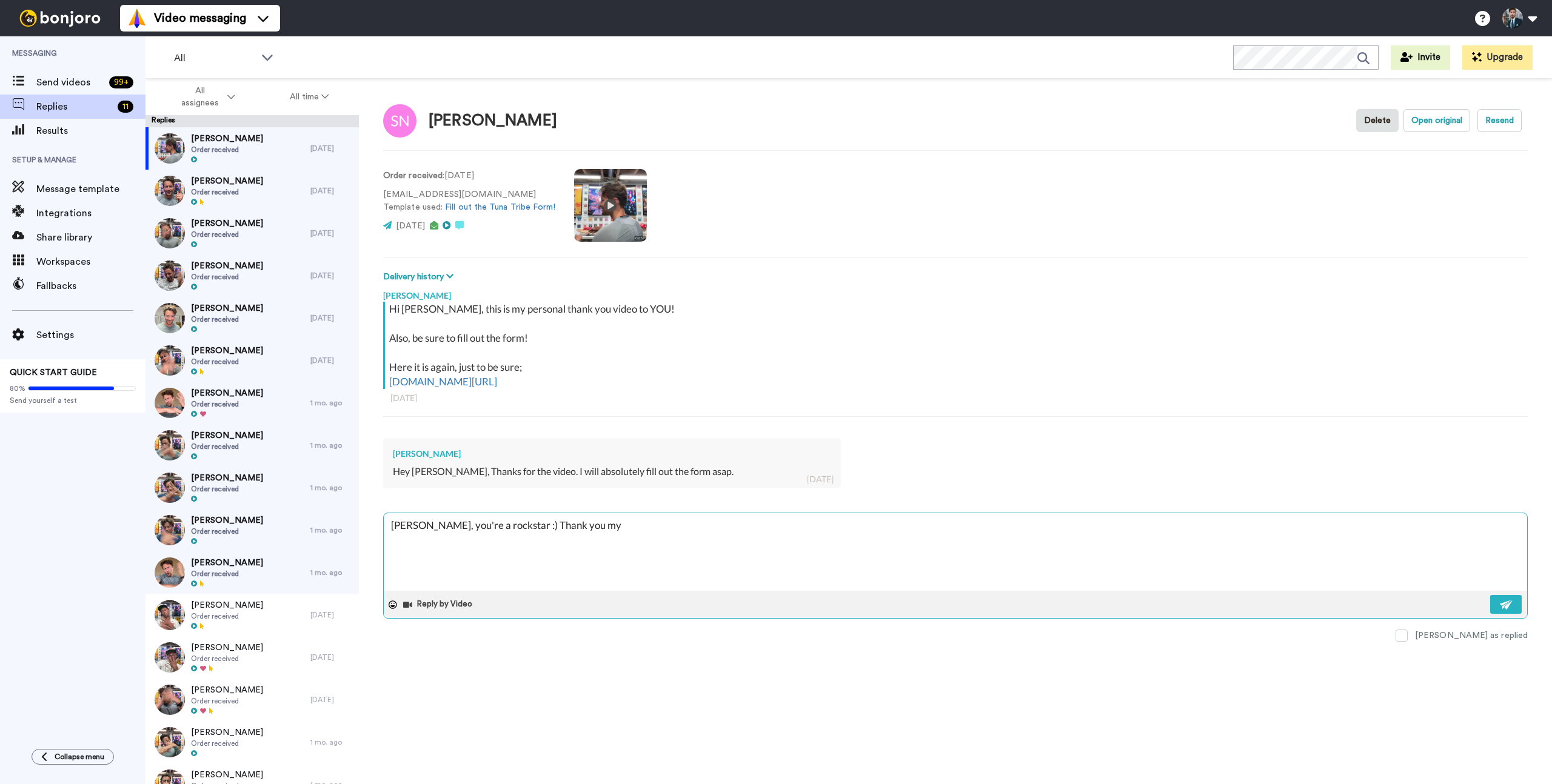
type textarea "Scott, you're a rockstar :) Thank you my"
type textarea "x"
type textarea "Scott, you're a rockstar :) Thank you my f"
type textarea "x"
type textarea "Scott, you're a rockstar :) Thank you my"
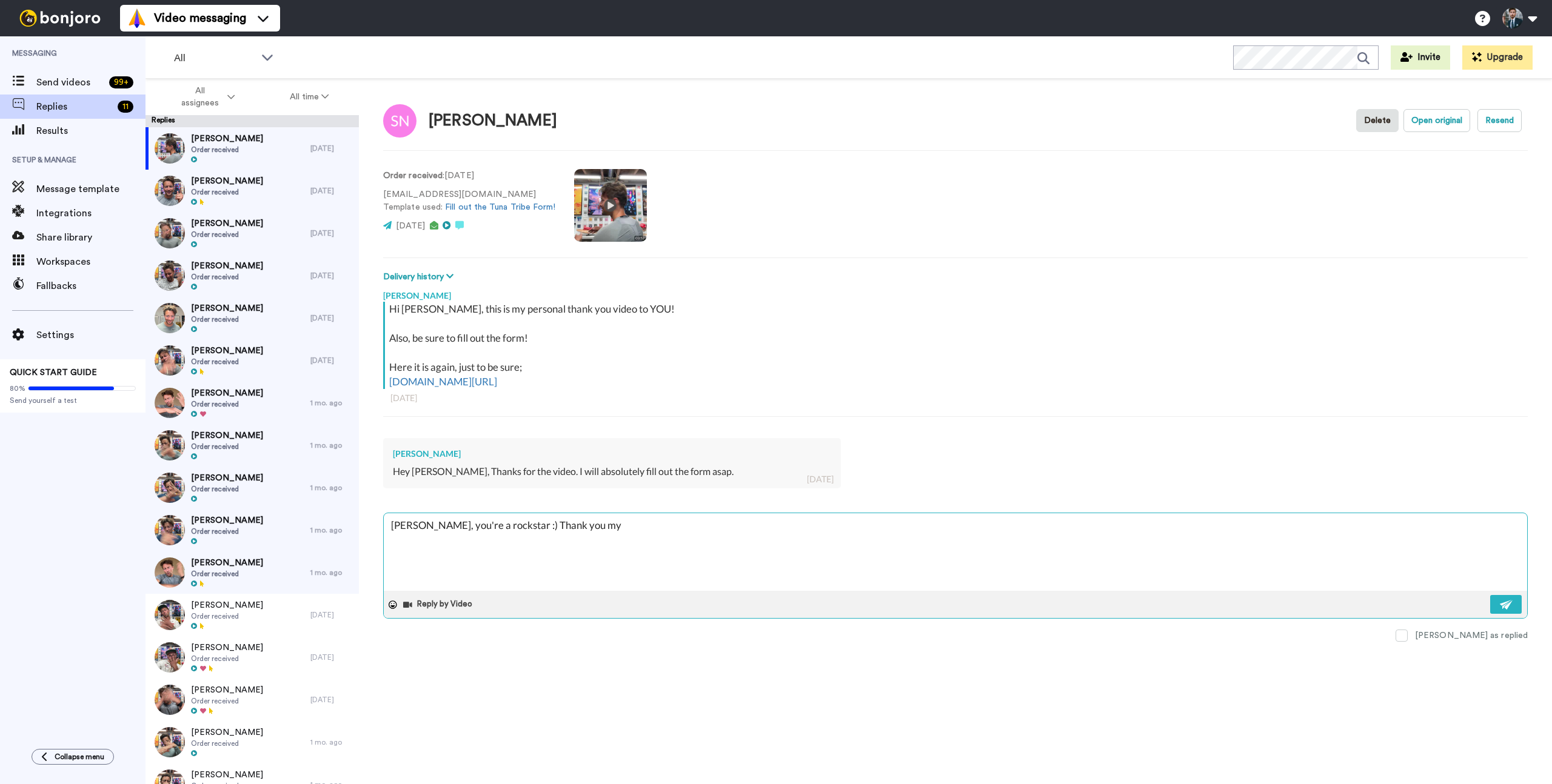
type textarea "x"
type textarea "Scott, you're a rockstar :) Thank you my"
type textarea "x"
type textarea "Scott, you're a rockstar :) Thank you my"
type textarea "x"
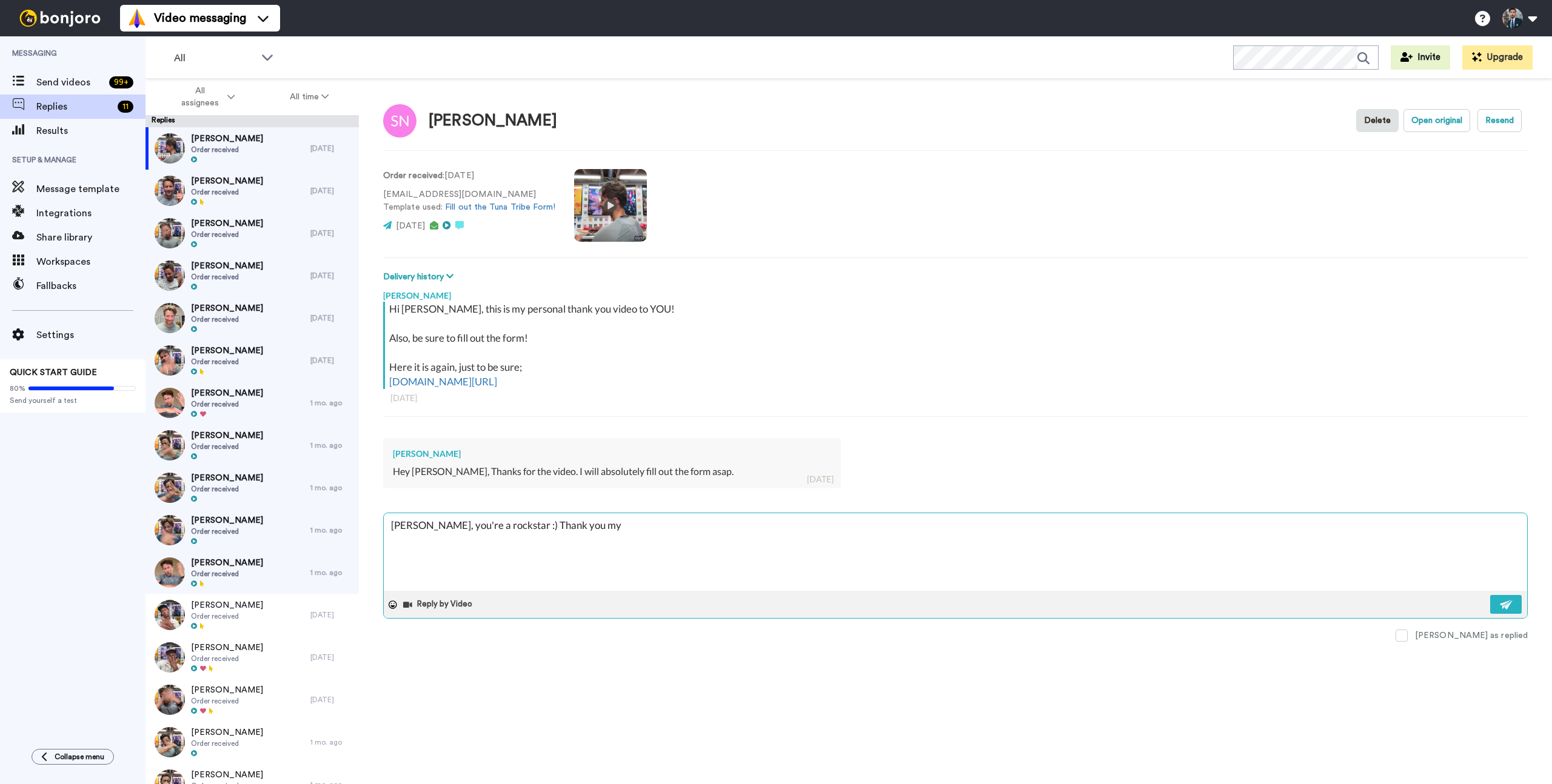
type textarea "Scott, you're a rockstar :) Thank you my f"
type textarea "x"
type textarea "Scott, you're a rockstar :) Thank you my fr"
type textarea "x"
type textarea "Scott, you're a rockstar :) Thank you my fri"
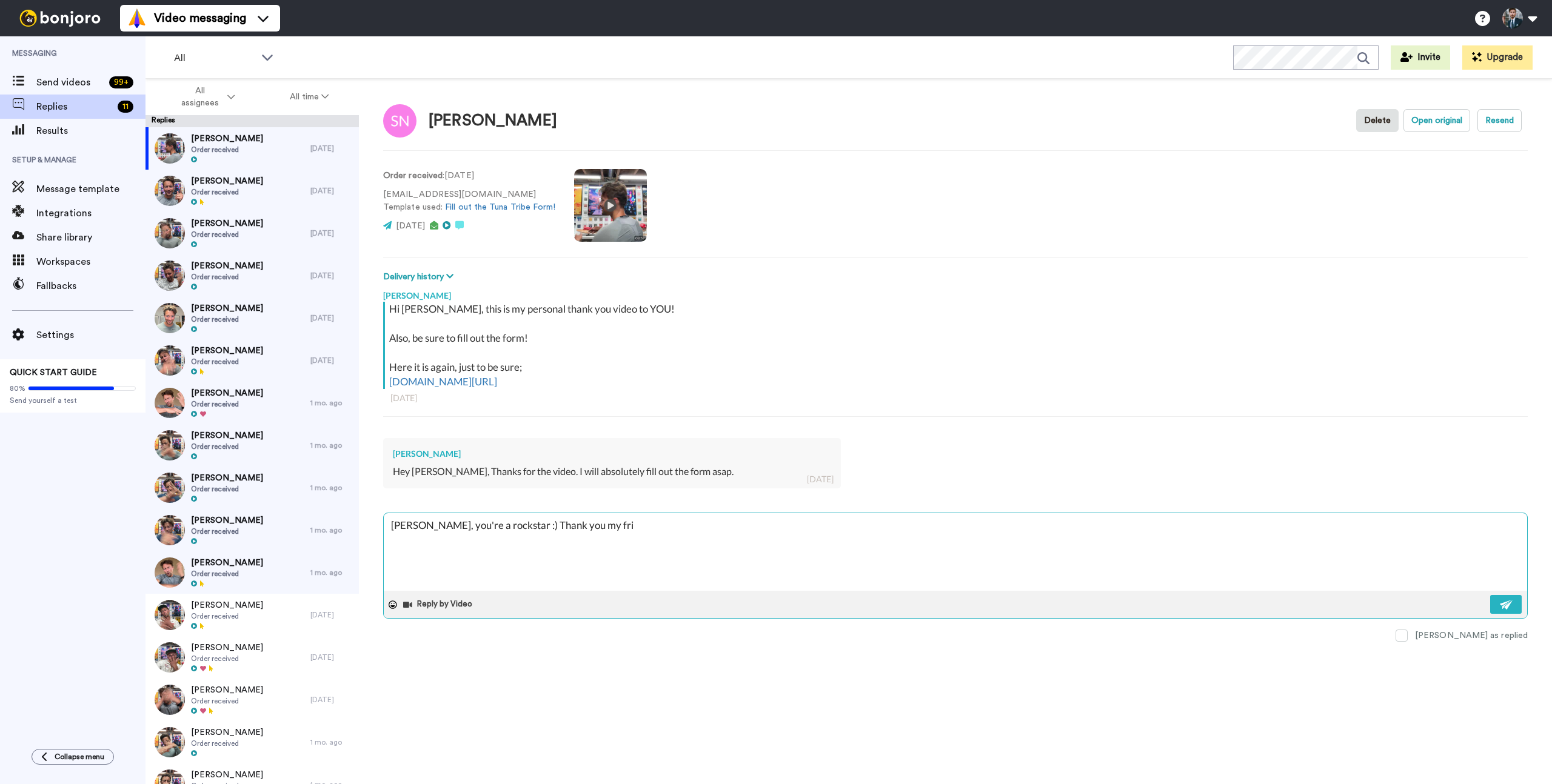
type textarea "x"
type textarea "Scott, you're a rockstar :) Thank you my frie"
type textarea "x"
type textarea "Scott, you're a rockstar :) Thank you my frien"
type textarea "x"
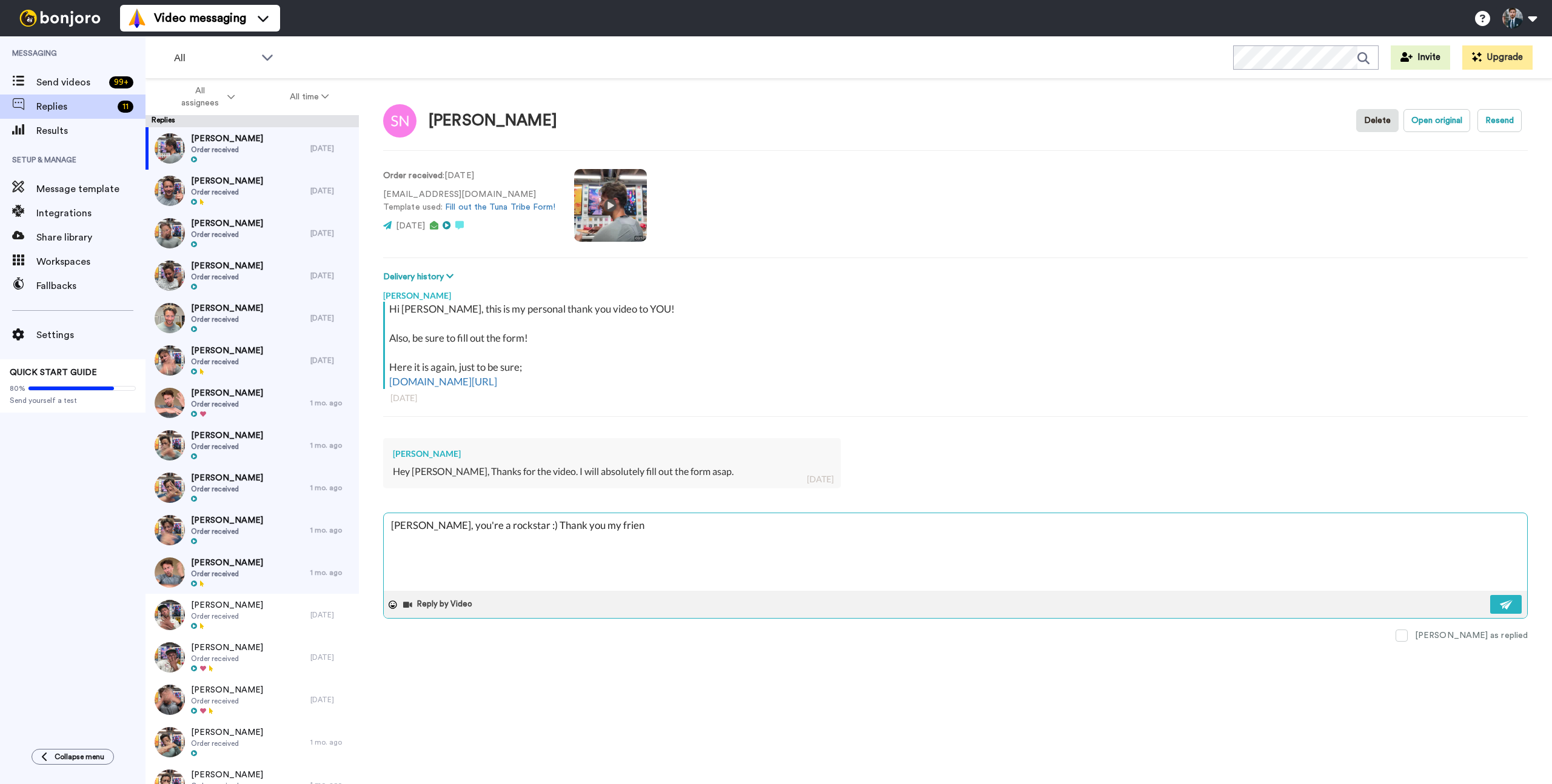
type textarea "Scott, you're a rockstar :) Thank you my friend"
type textarea "x"
type textarea "Scott, you're a rockstar :) Thank you my friend"
type textarea "x"
type textarea "Scott, you're a rockstar :) Thank you my friend :"
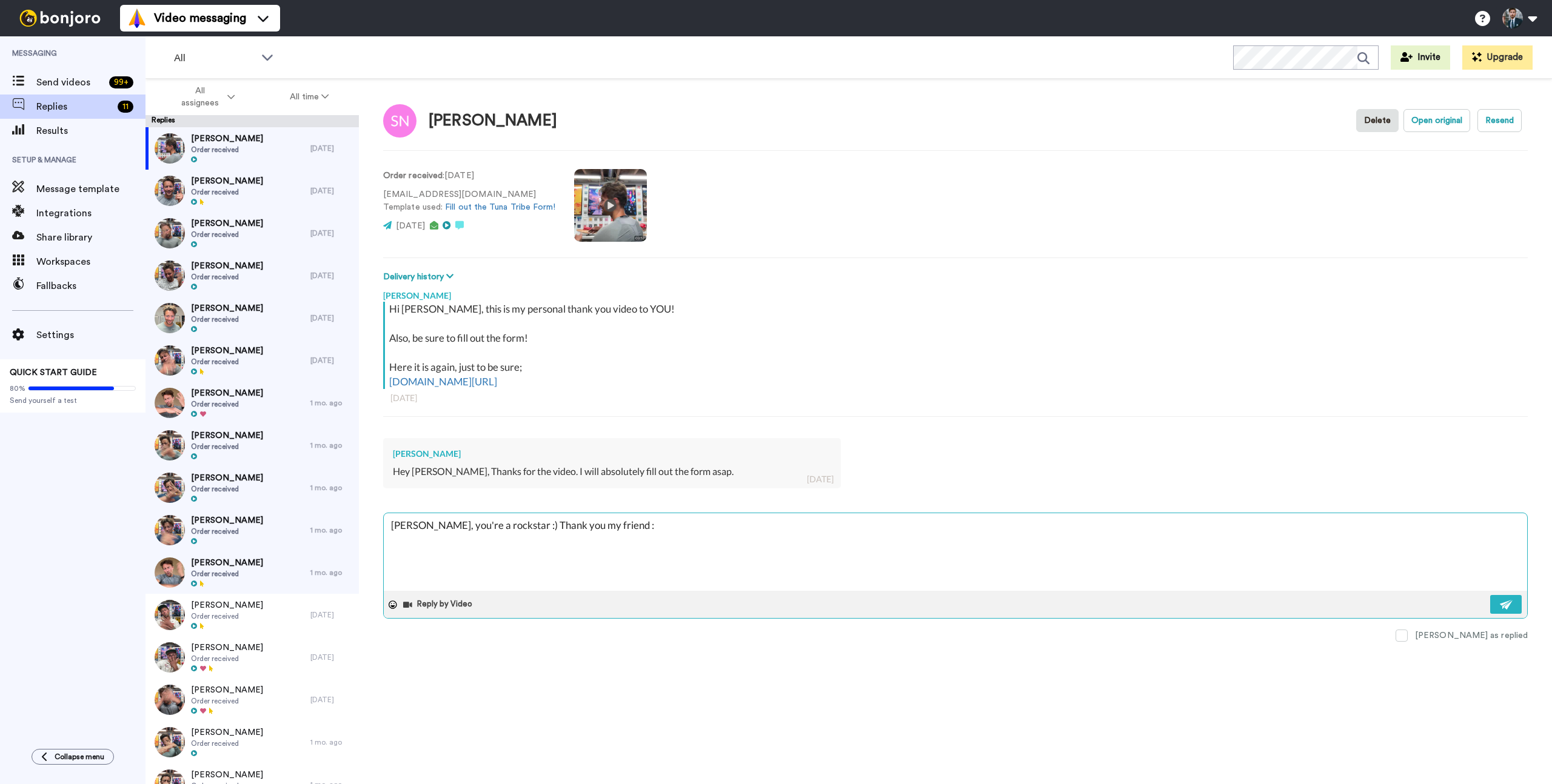
type textarea "x"
type textarea "Scott, you're a rockstar :) Thank you my friend :)"
click at [1506, 600] on img at bounding box center [1506, 604] width 13 height 10
type textarea "x"
click at [267, 189] on div "Alan Raisman Order received" at bounding box center [228, 191] width 165 height 43
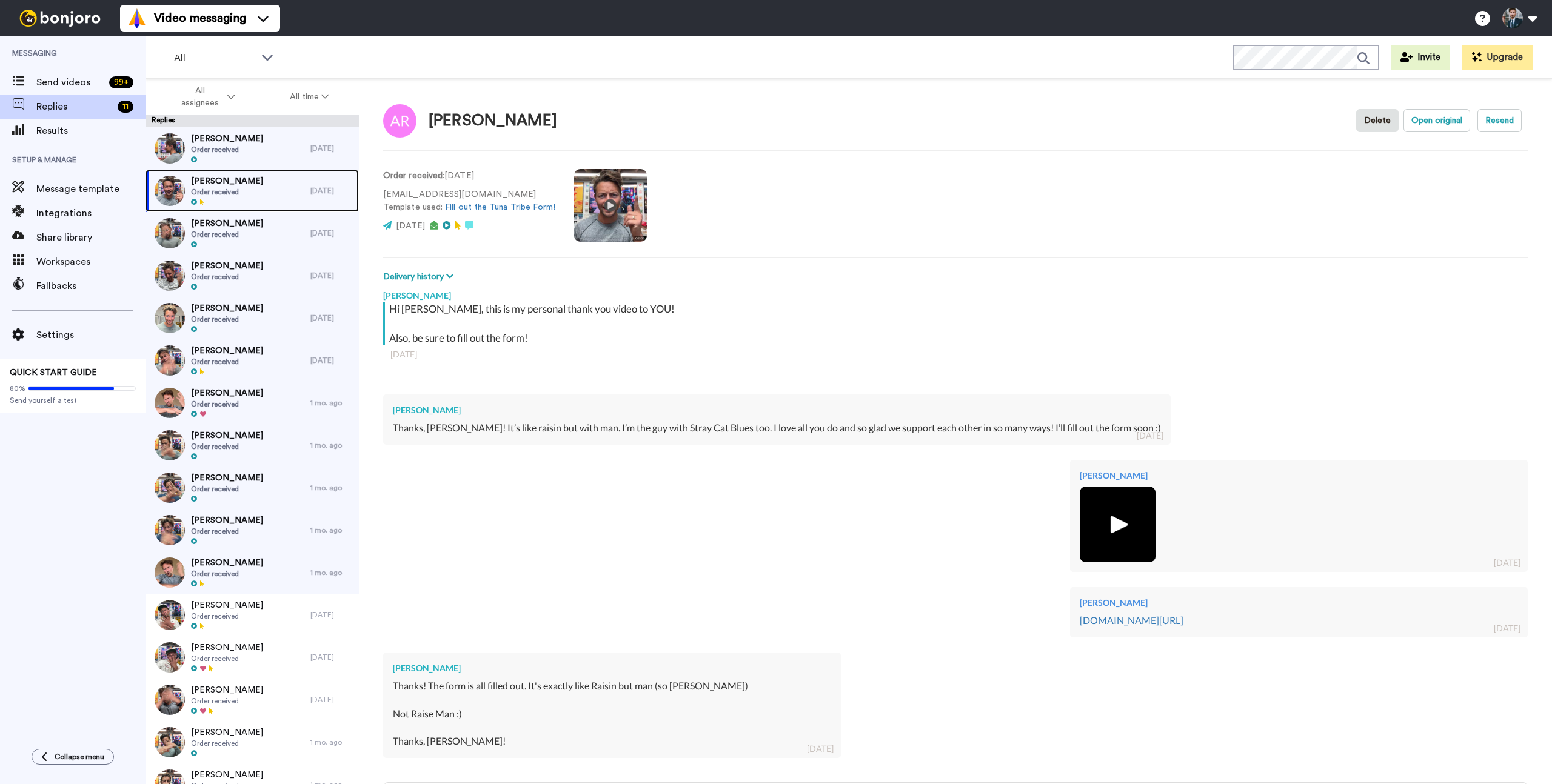
click at [167, 196] on img at bounding box center [169, 191] width 30 height 30
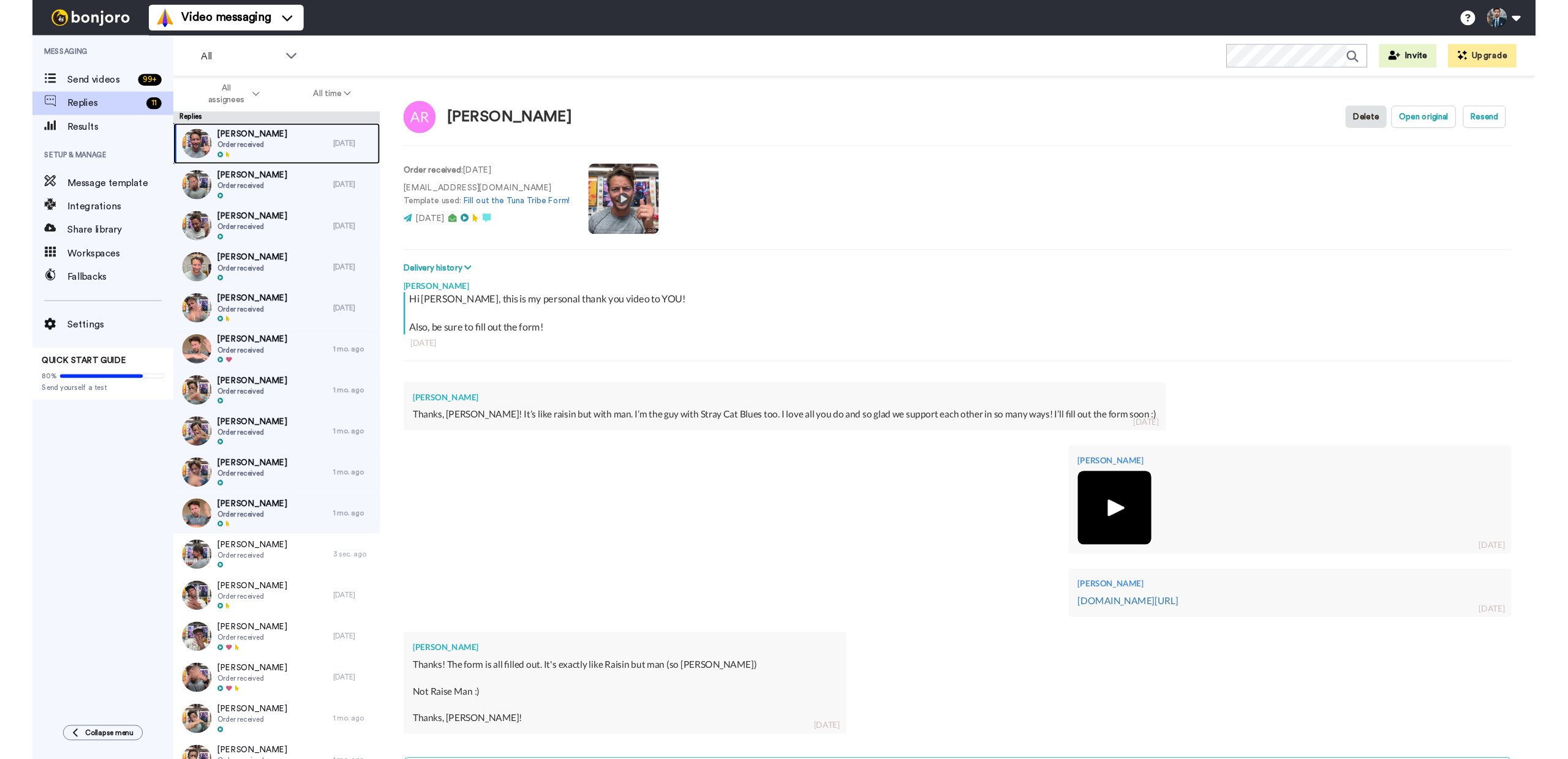
scroll to position [129, 0]
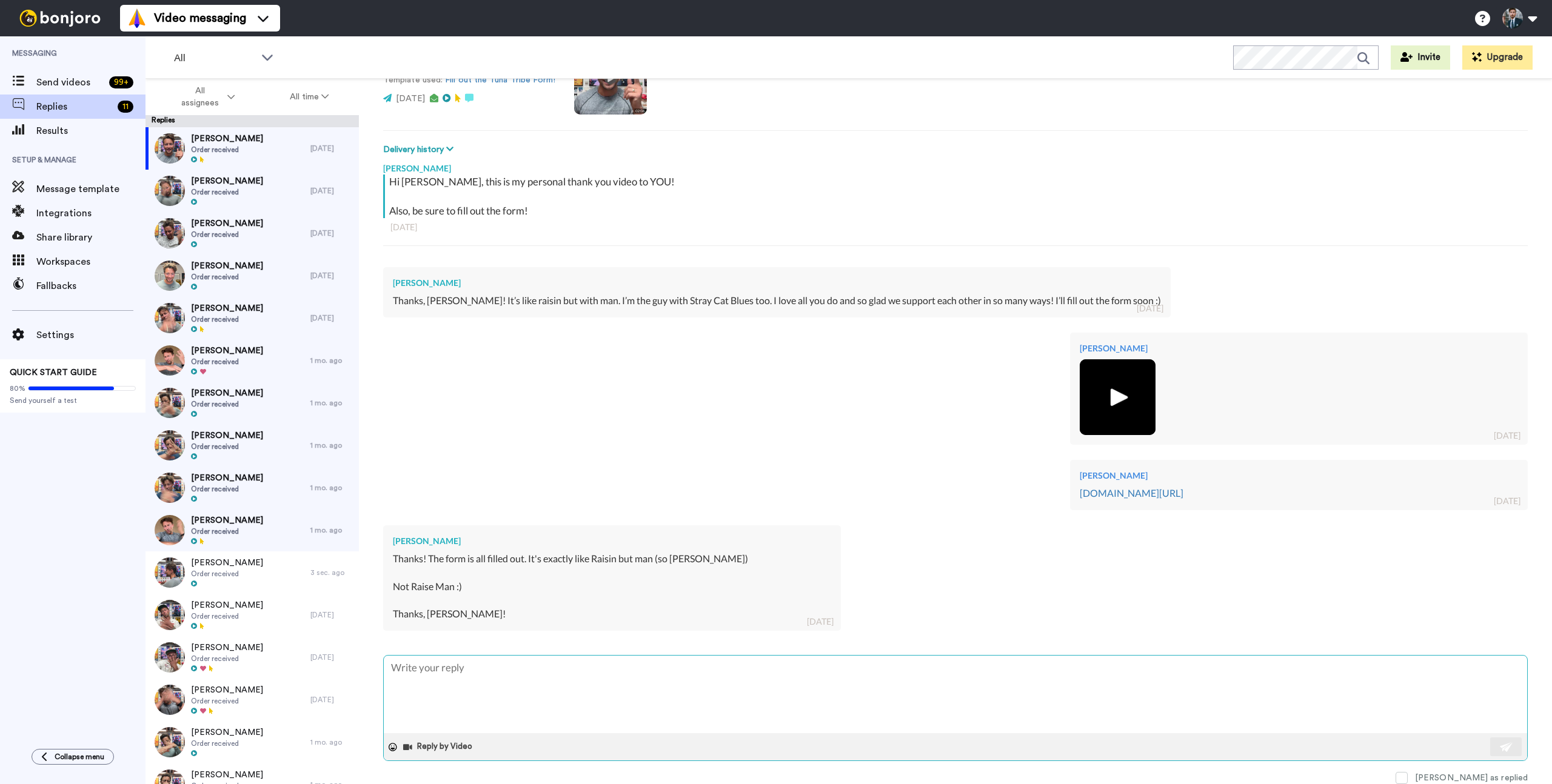
click at [489, 685] on textarea at bounding box center [955, 694] width 1143 height 77
click at [1408, 780] on span at bounding box center [1401, 778] width 12 height 12
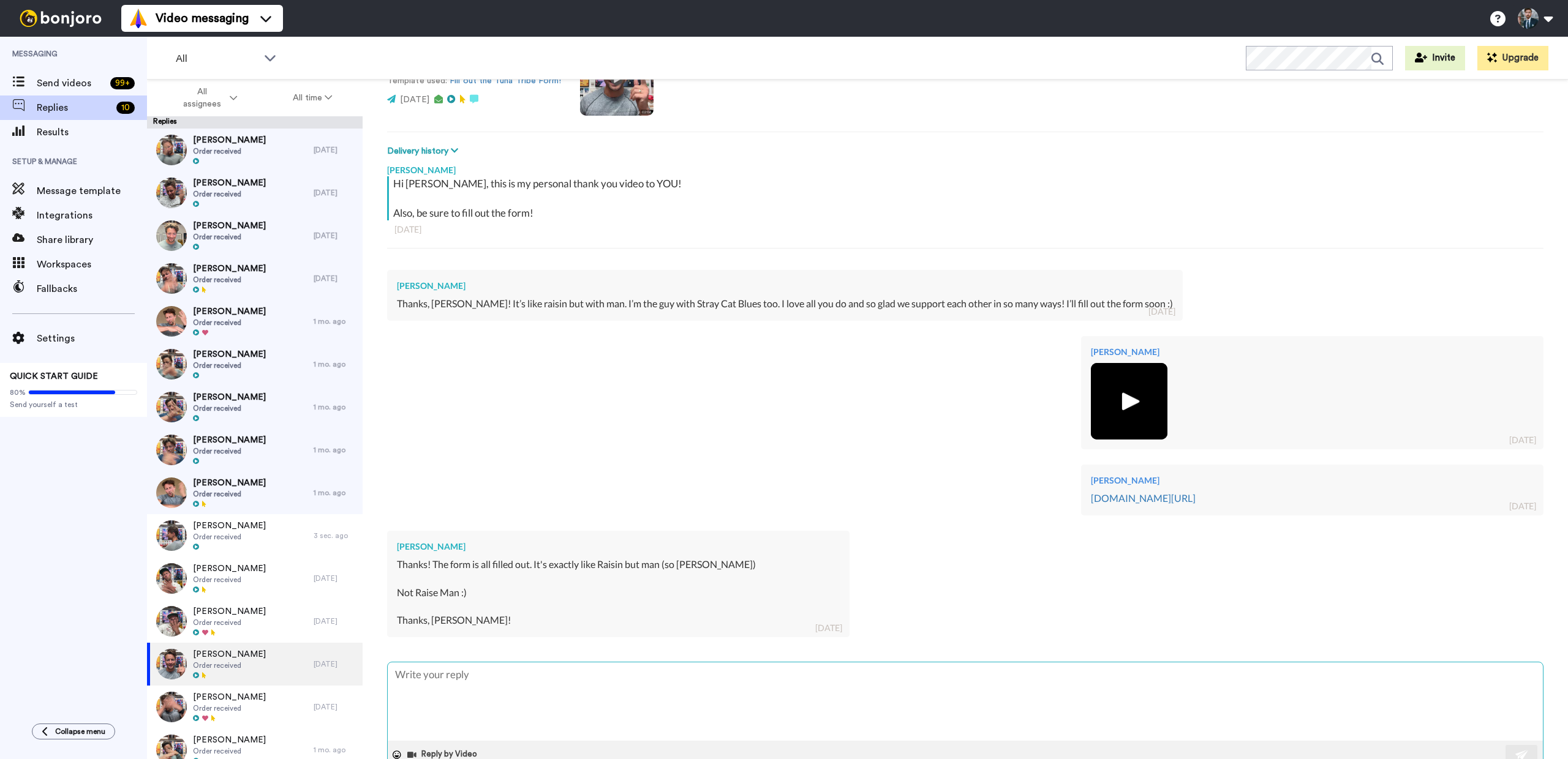
scroll to position [161, 0]
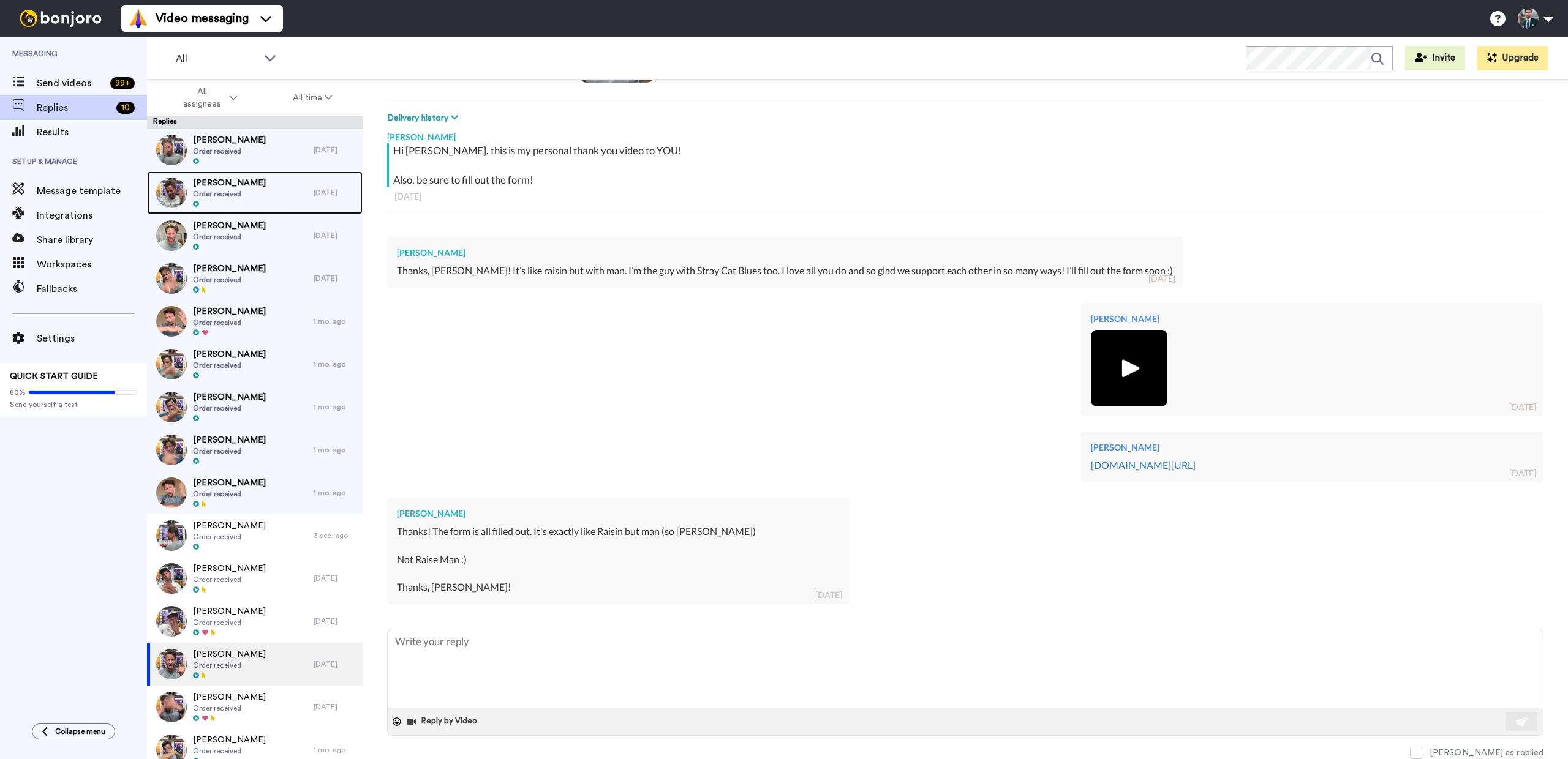
click at [233, 178] on span "Dominica Kunz" at bounding box center [229, 183] width 73 height 12
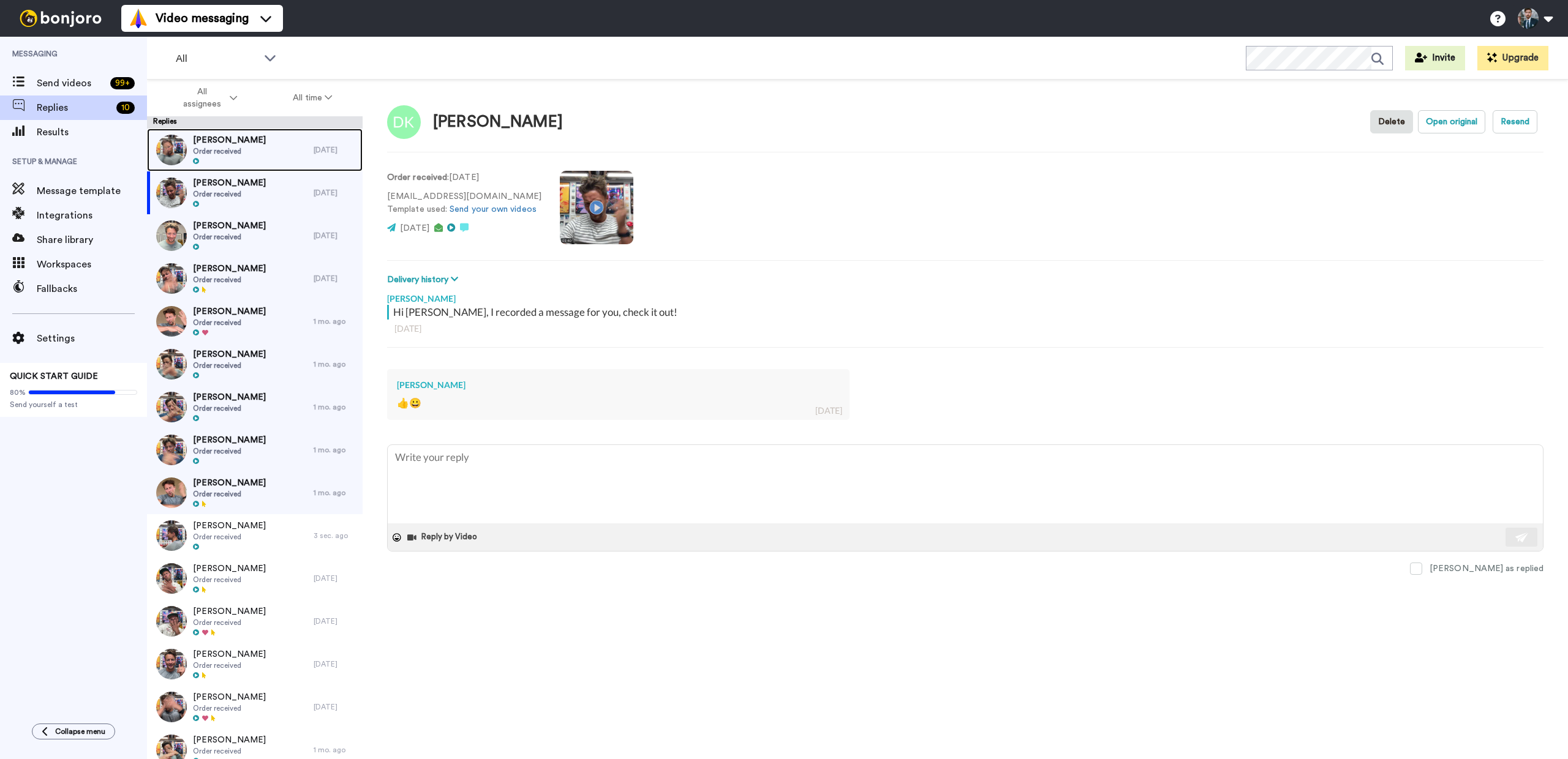
click at [228, 153] on span "Order received" at bounding box center [229, 151] width 73 height 10
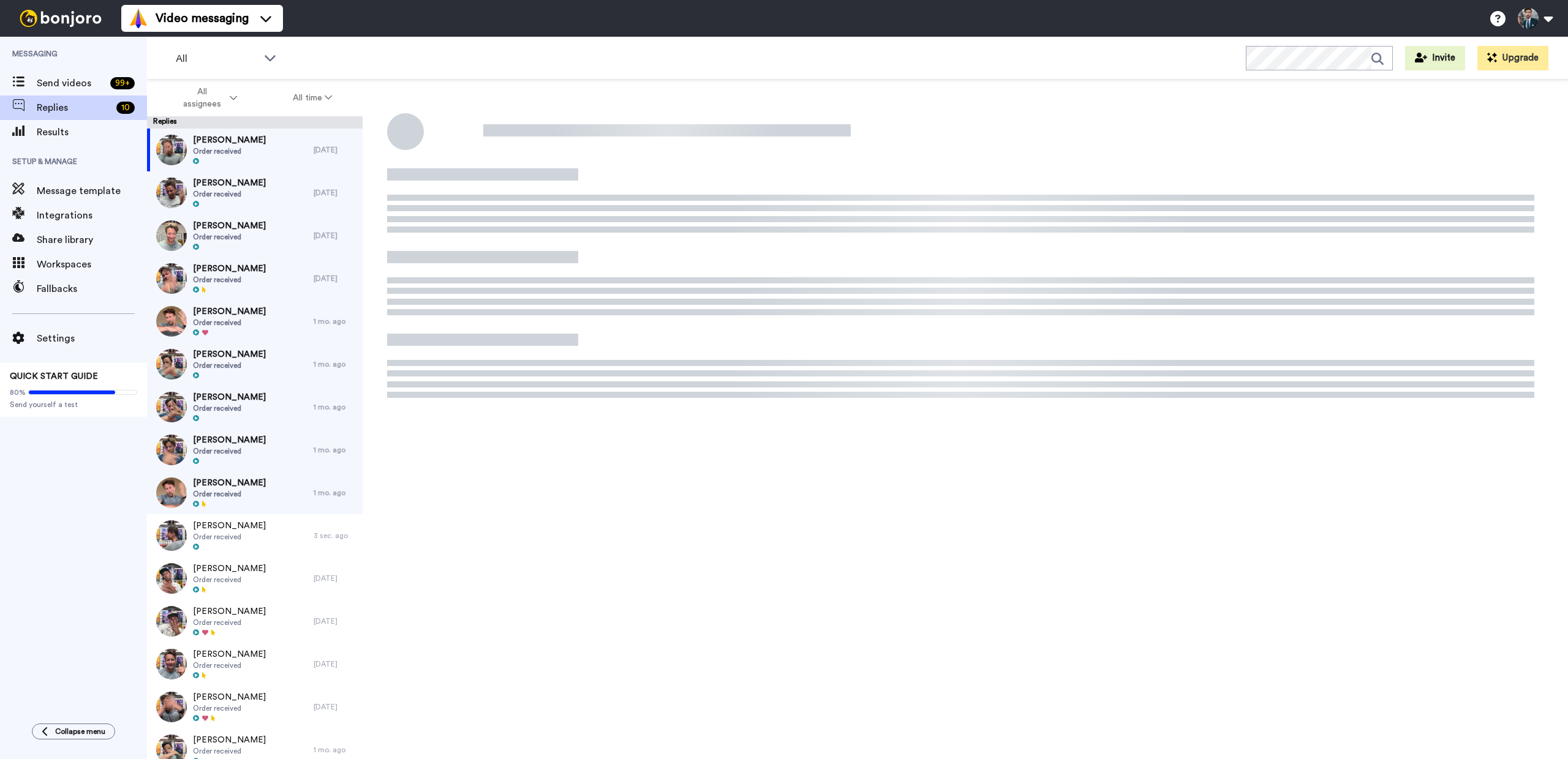
type textarea "x"
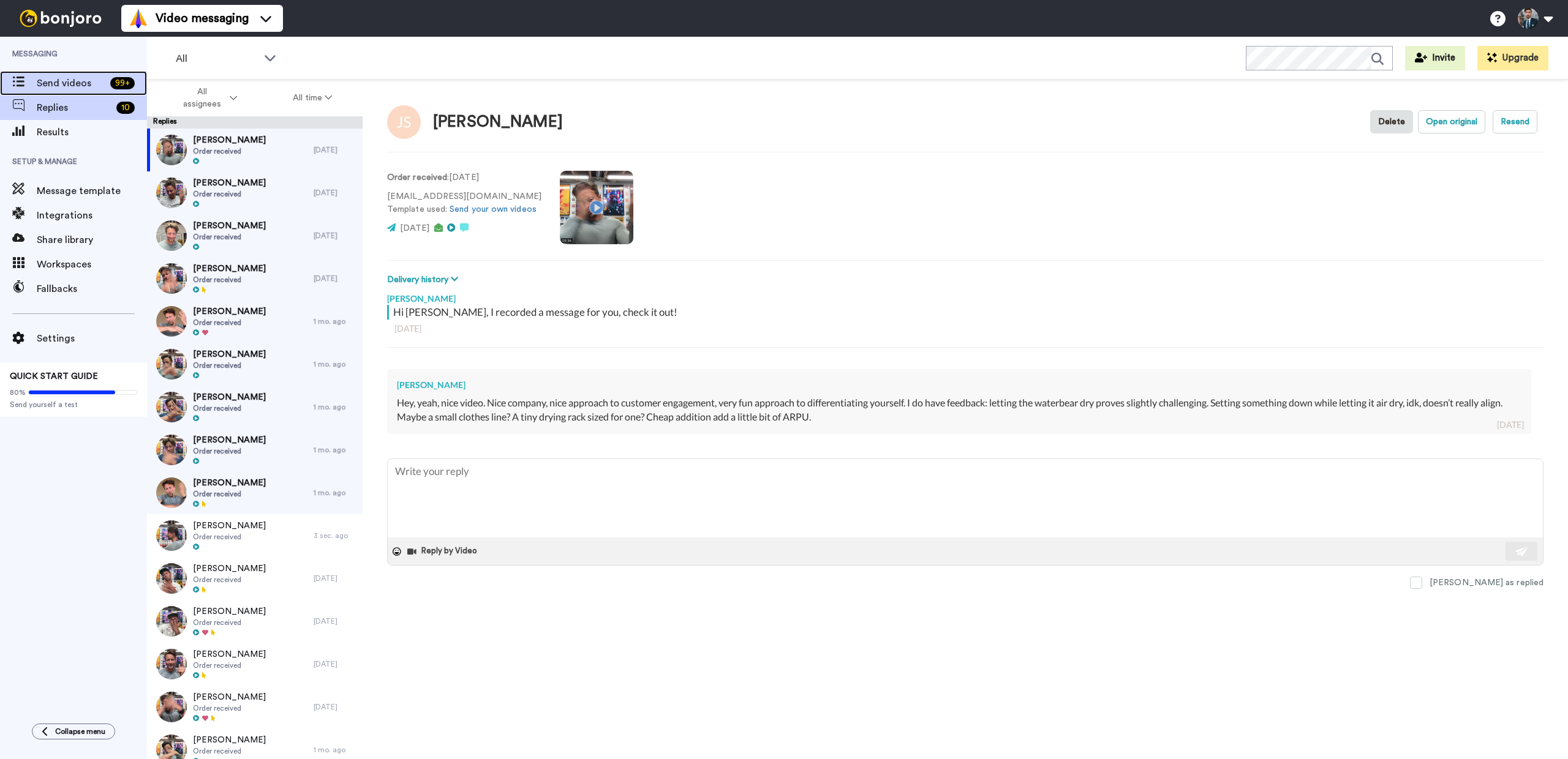
click at [65, 85] on span "Send videos" at bounding box center [71, 83] width 68 height 15
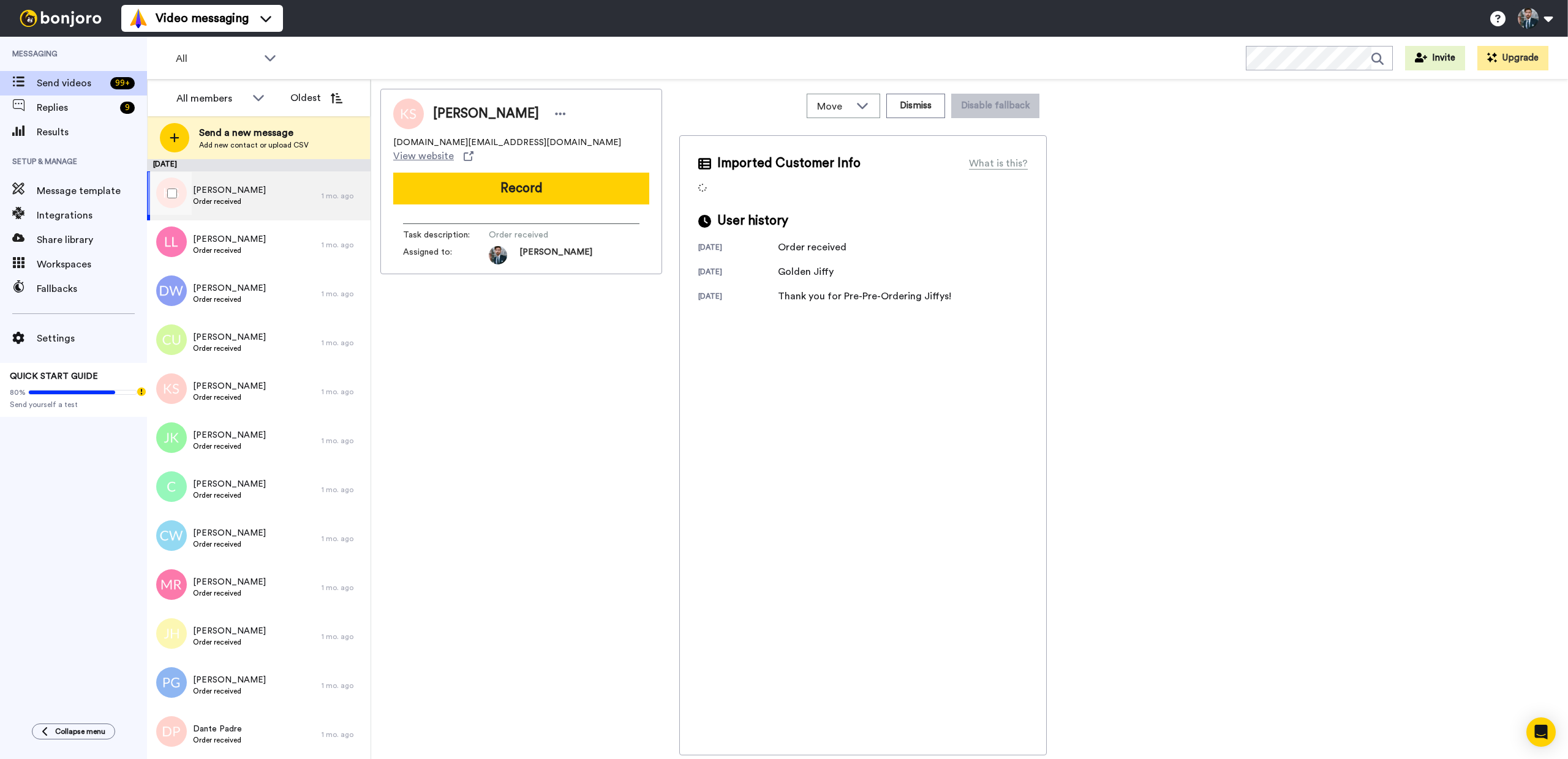
click at [256, 187] on div "[PERSON_NAME] Order received" at bounding box center [234, 196] width 175 height 49
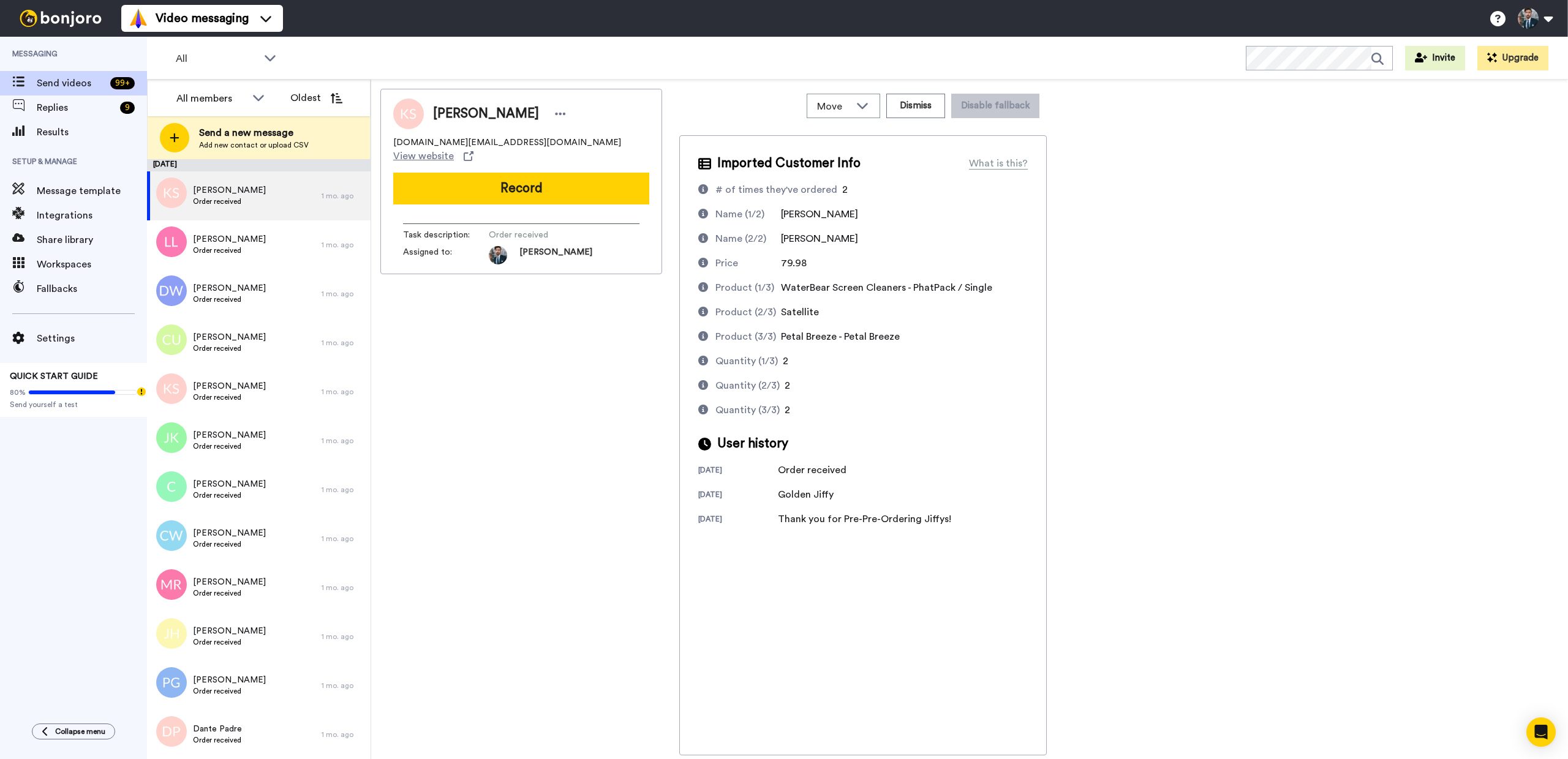
click at [582, 389] on div "Kyle Stevens kyle.online@stevensbluebox.com View website Record Task descriptio…" at bounding box center [521, 422] width 282 height 667
click at [539, 180] on button "Record" at bounding box center [521, 188] width 256 height 32
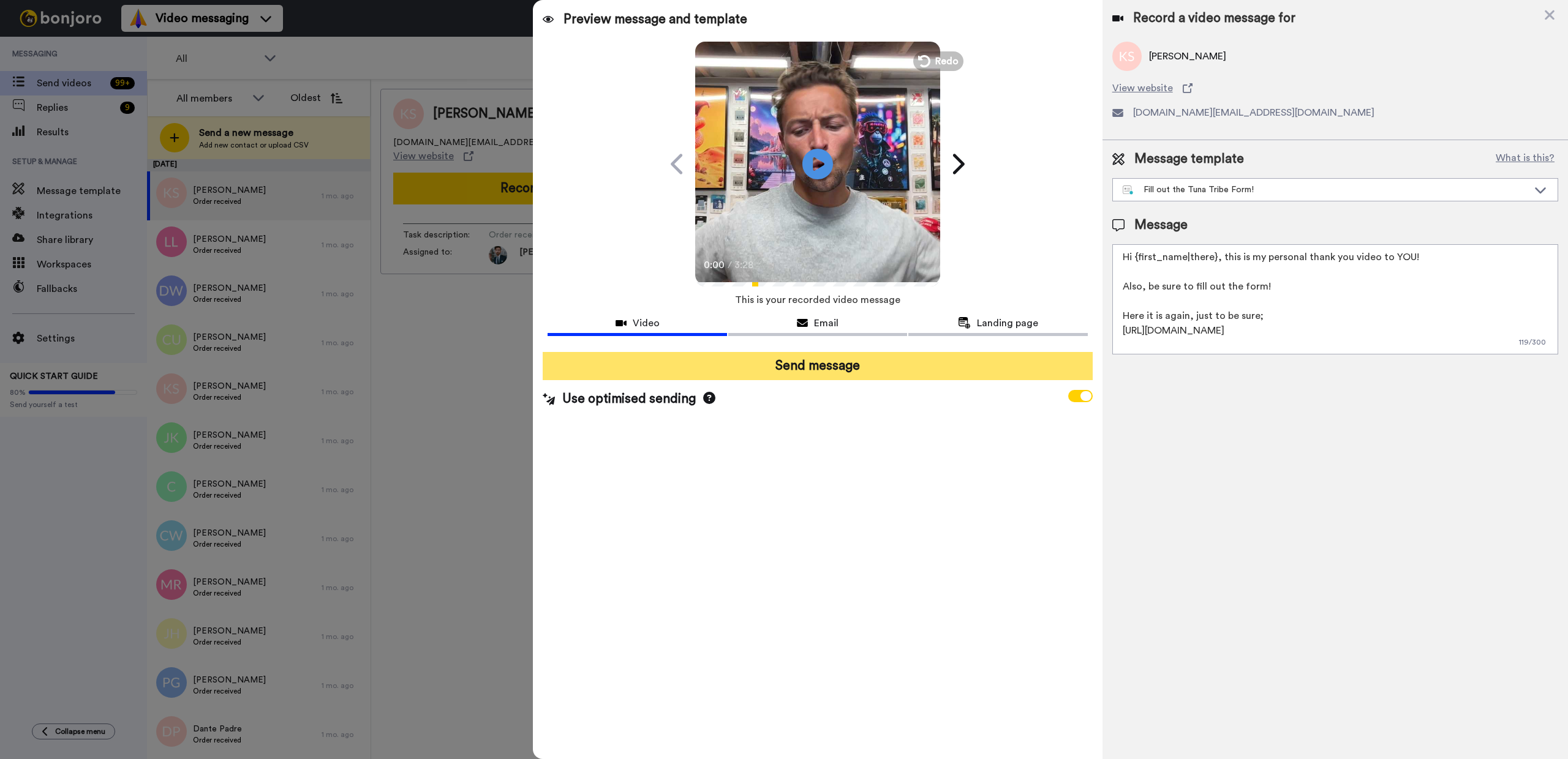
click at [830, 367] on button "Send message" at bounding box center [817, 366] width 550 height 28
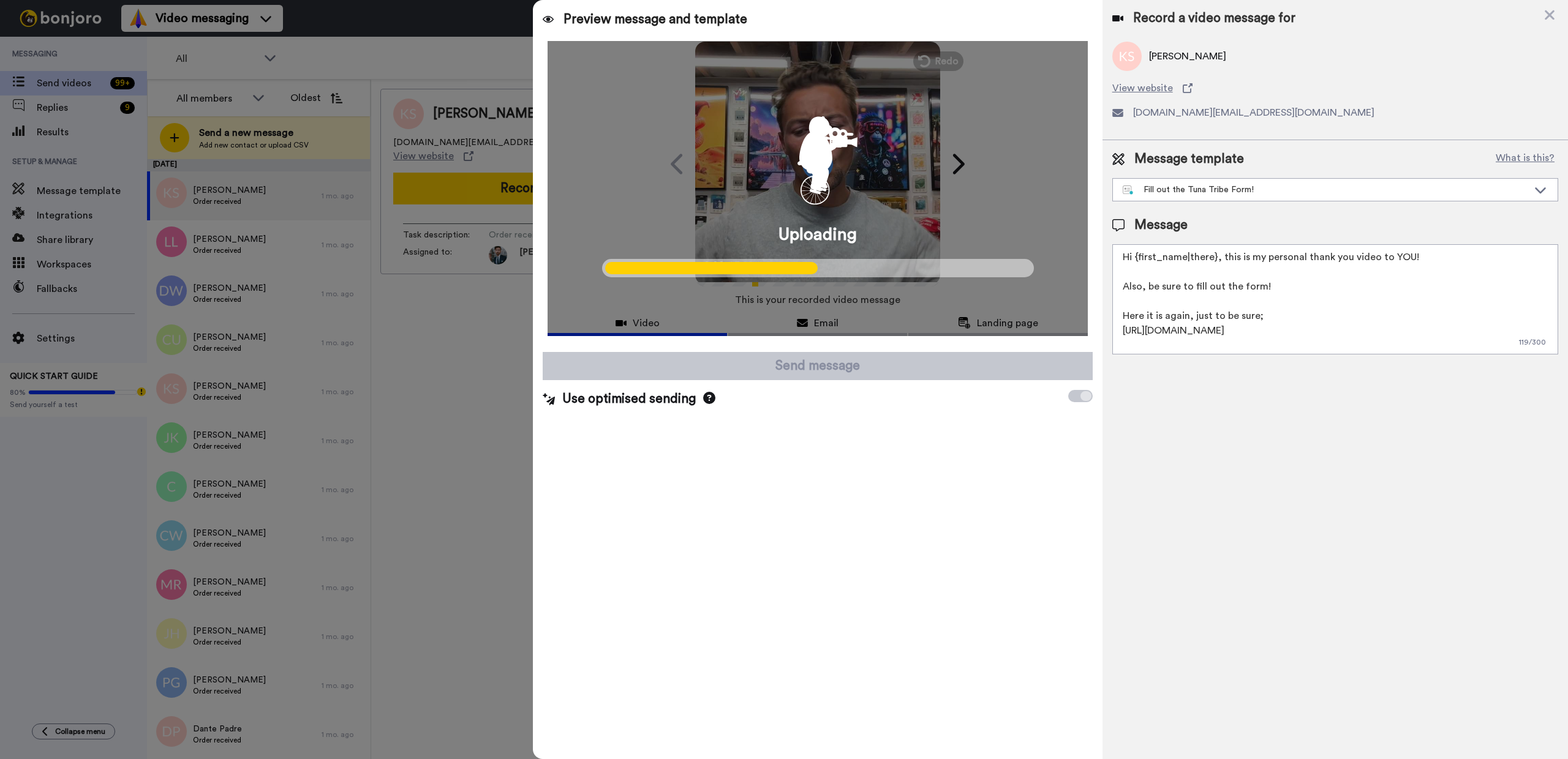
drag, startPoint x: 1323, startPoint y: 335, endPoint x: 1108, endPoint y: 330, distance: 215.1
click at [1108, 330] on div "Message template What is this? Fill out the Tuna Tribe Form! Fill out the Tuna …" at bounding box center [1335, 252] width 466 height 224
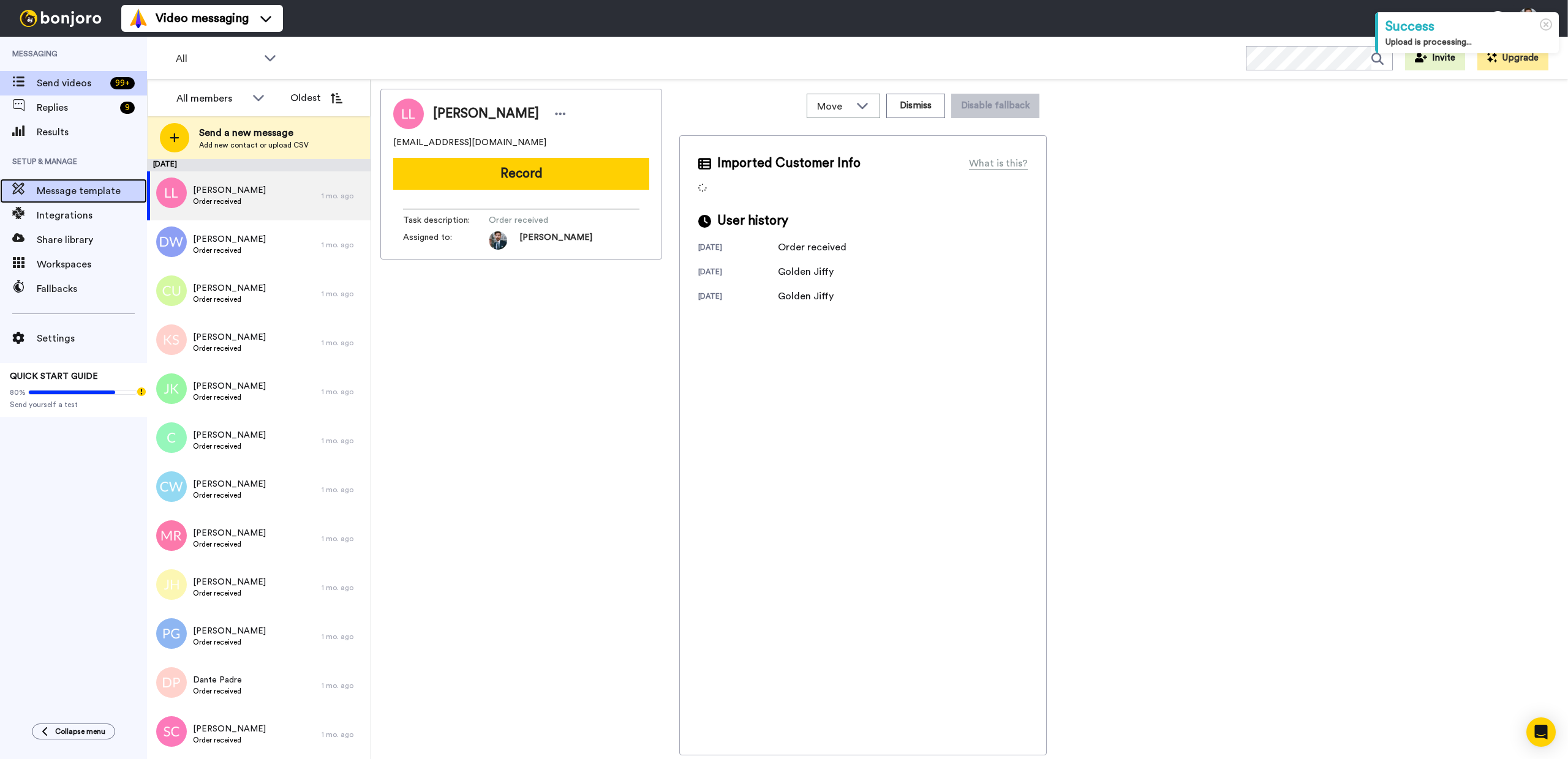
click at [58, 192] on span "Message template" at bounding box center [91, 191] width 110 height 15
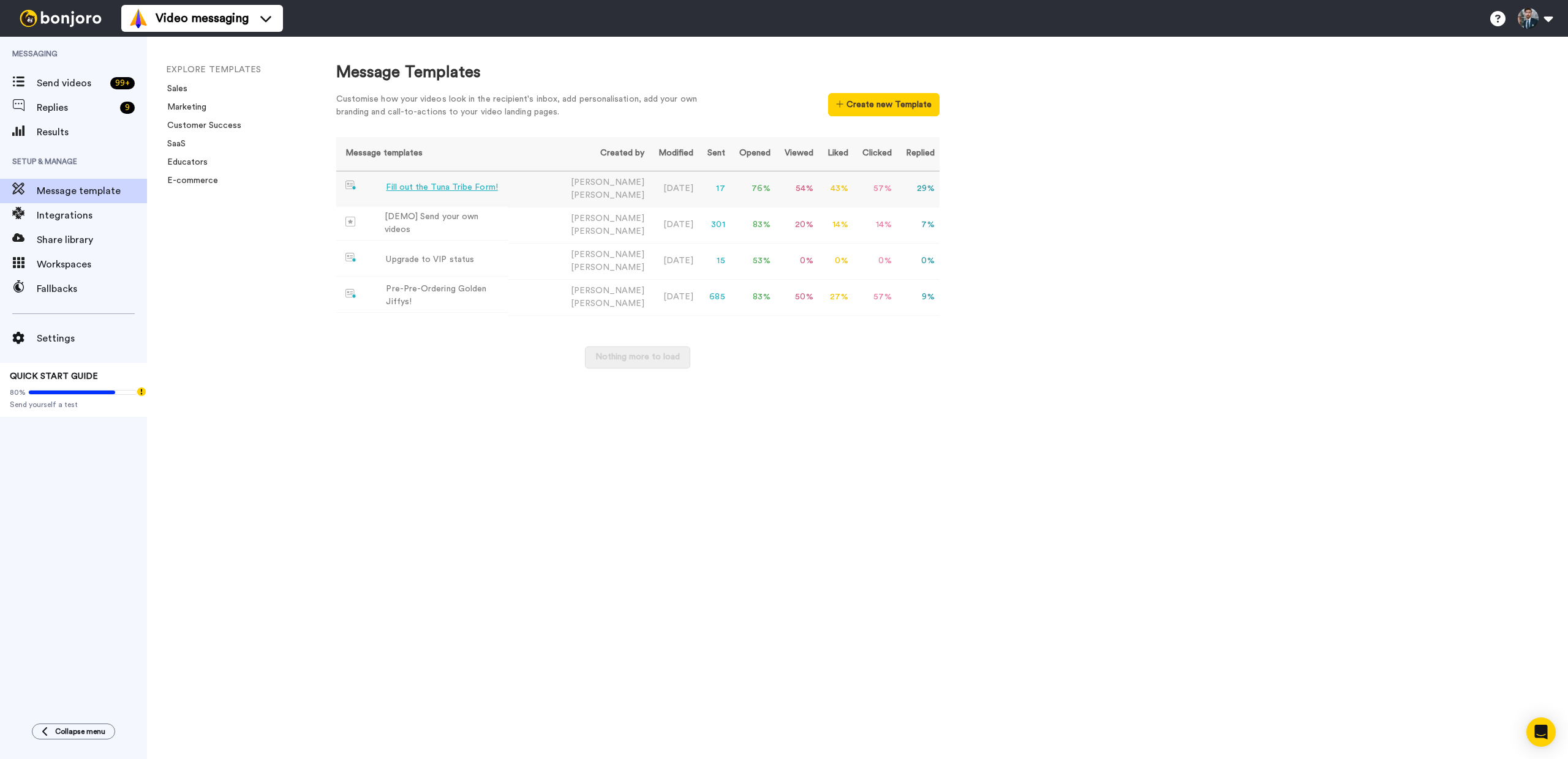
click at [397, 187] on div "Fill out the Tuna Tribe Form!" at bounding box center [442, 187] width 112 height 13
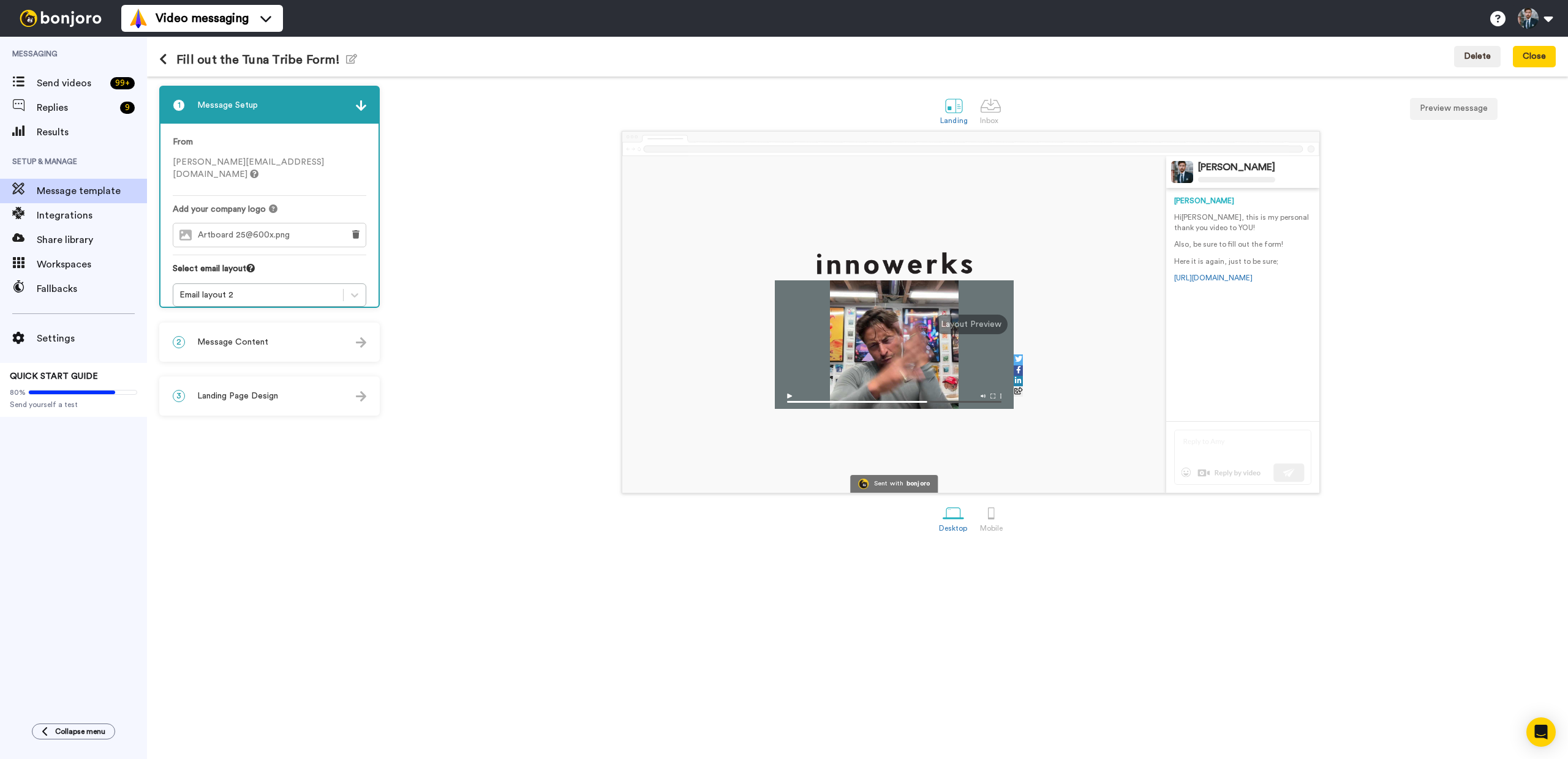
click at [439, 291] on div "Sent with bonjoro Cary Decker Cary Hi Tom , this is my personal thank you video…" at bounding box center [971, 311] width 1170 height 362
click at [338, 346] on div "2 Message Content" at bounding box center [269, 342] width 218 height 36
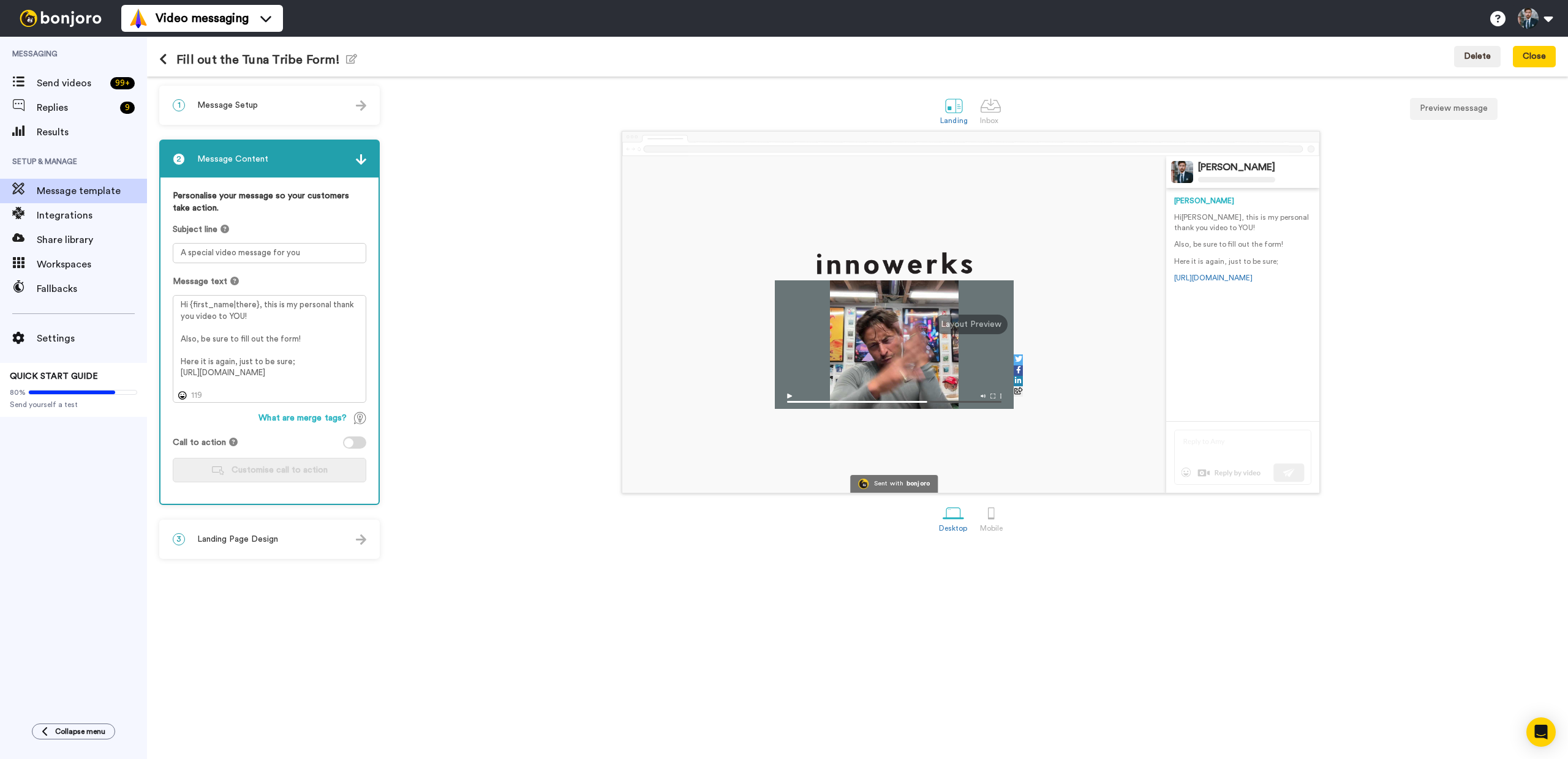
click at [366, 442] on div at bounding box center [354, 442] width 23 height 12
click at [322, 478] on button "Customise call to action" at bounding box center [269, 470] width 193 height 25
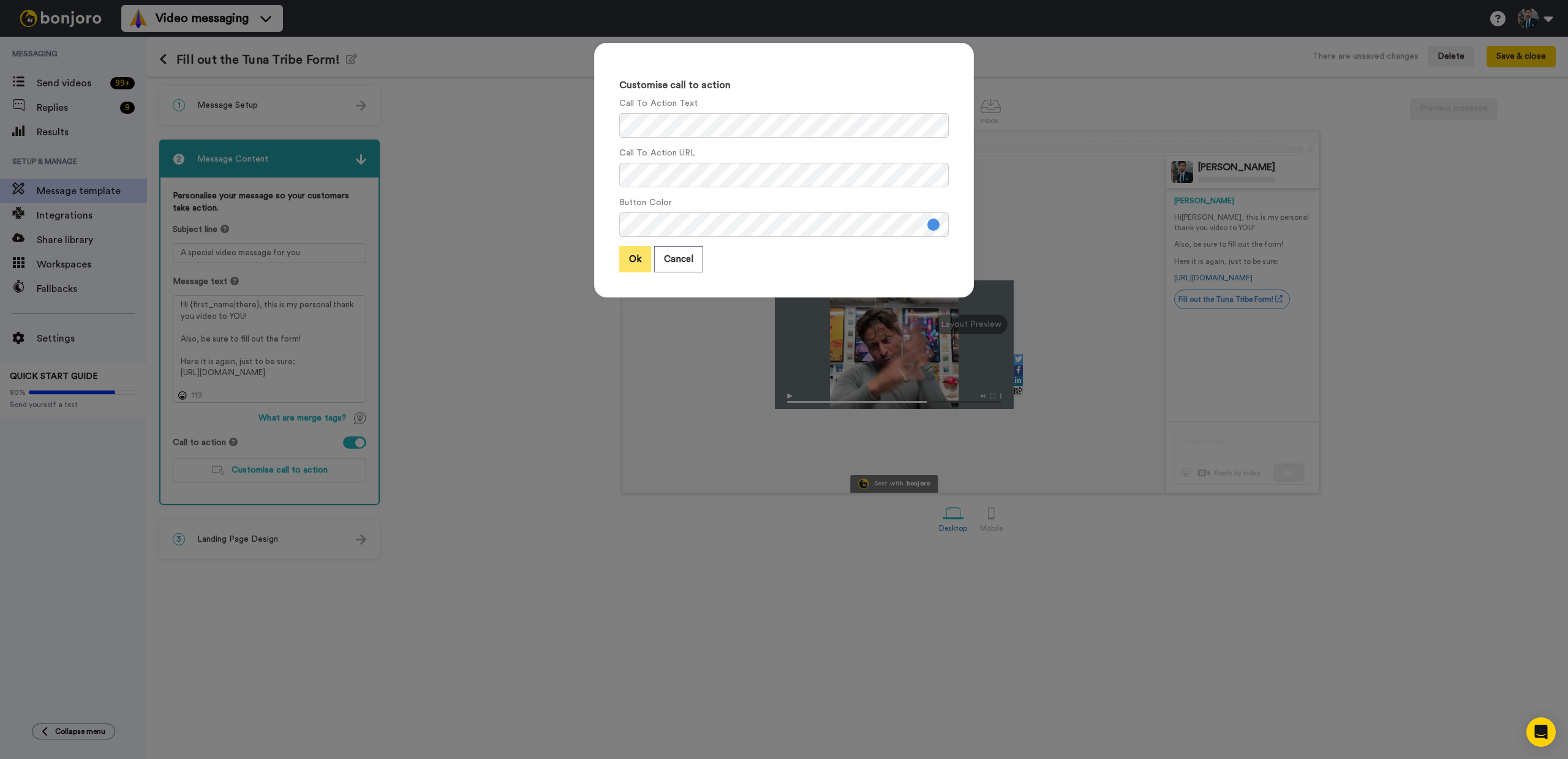
click at [629, 265] on button "Ok" at bounding box center [634, 259] width 32 height 26
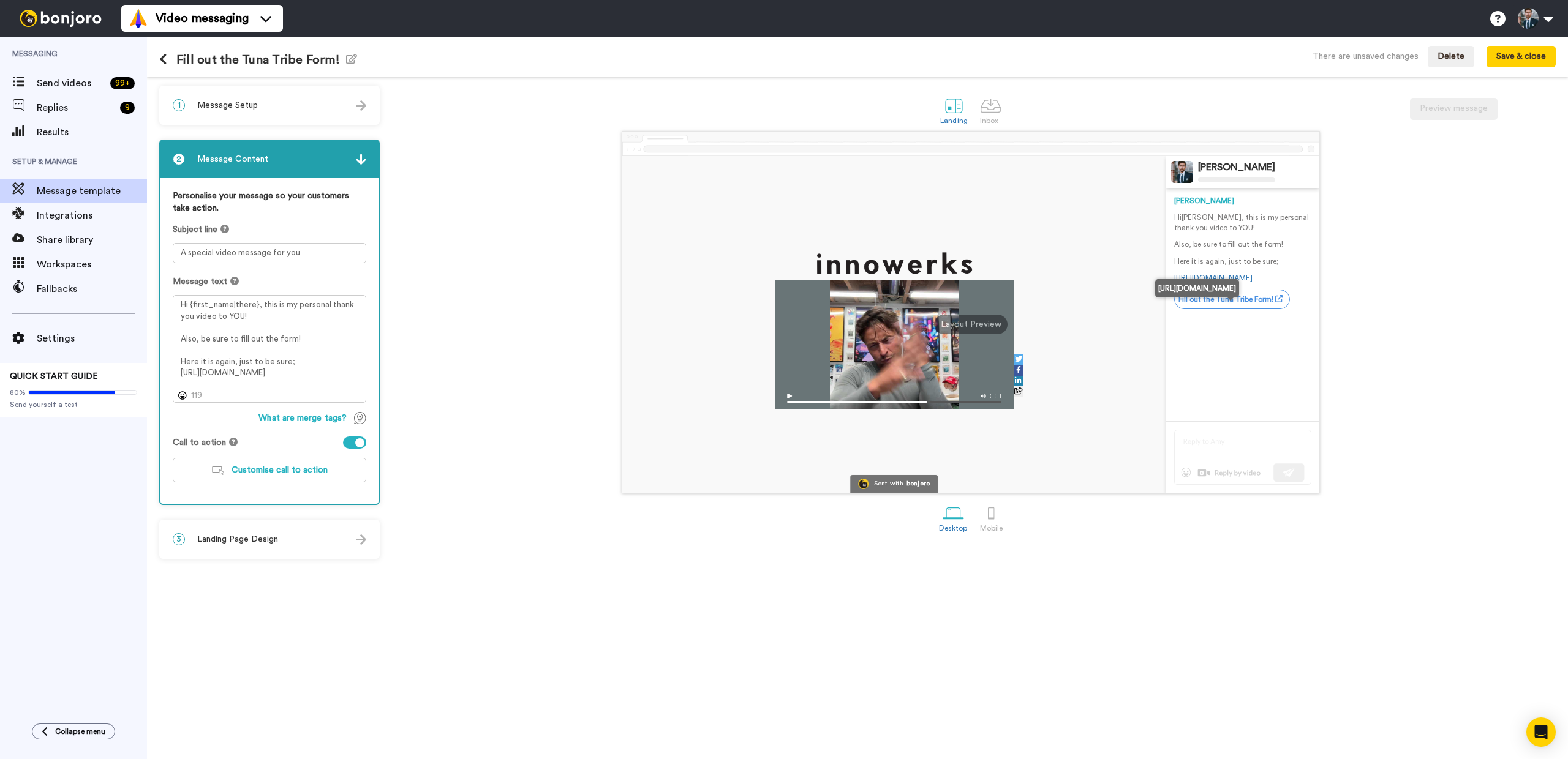
click at [1243, 309] on link "Fill out the Tuna Tribe Form!" at bounding box center [1232, 299] width 116 height 19
click at [1239, 280] on link "https://form.jotform.com/252165498242057" at bounding box center [1212, 278] width 78 height 7
click at [442, 265] on div "Sent with bonjoro Cary Decker Cary Hi Tom , this is my personal thank you video…" at bounding box center [971, 311] width 1170 height 362
click at [446, 271] on div "Sent with bonjoro Cary Decker Cary Hi Tom , this is my personal thank you video…" at bounding box center [971, 311] width 1170 height 362
drag, startPoint x: 495, startPoint y: 293, endPoint x: 503, endPoint y: 291, distance: 8.2
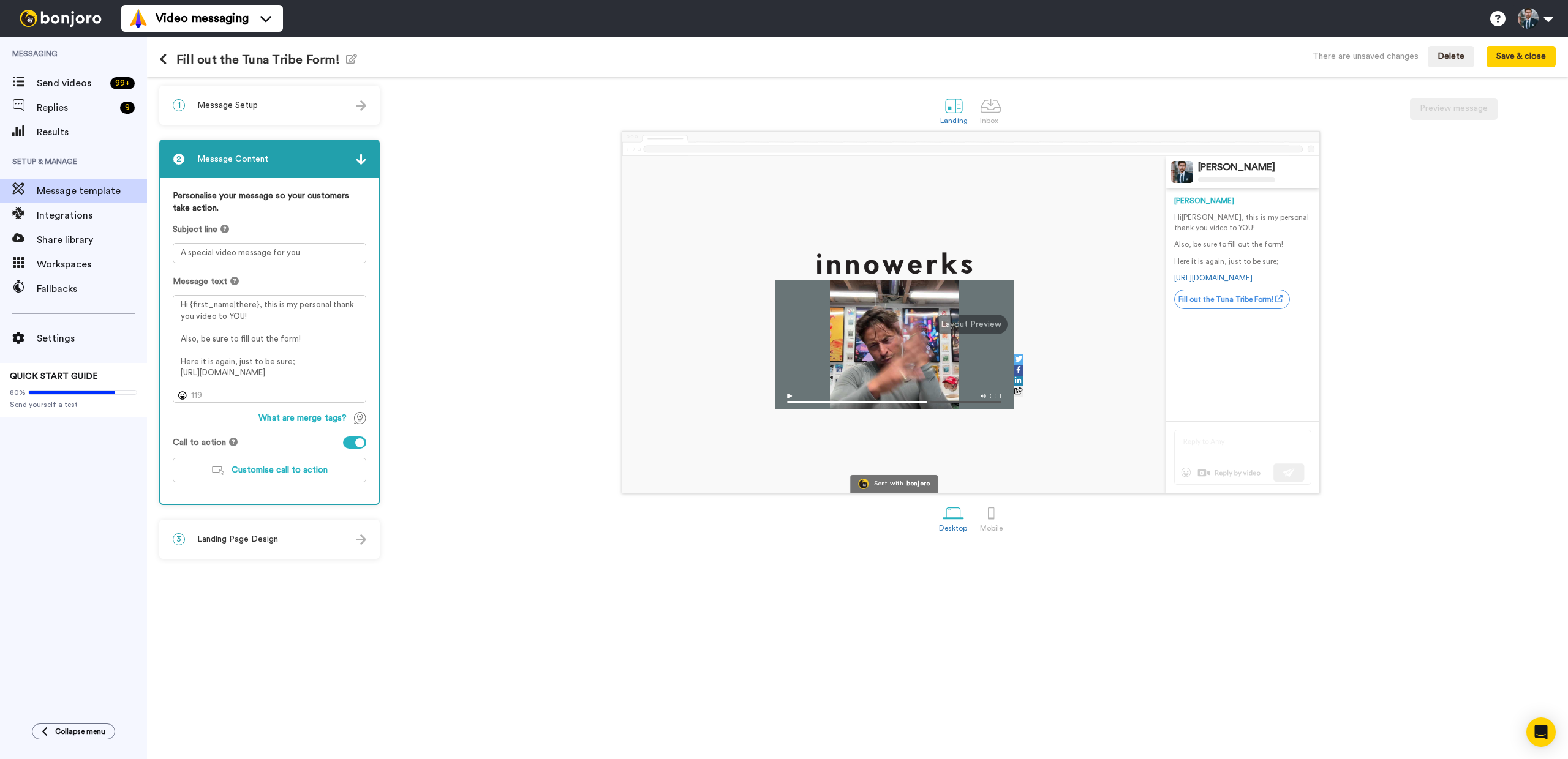
click at [495, 293] on div "Sent with bonjoro Cary Decker Cary Hi Tom , this is my personal thank you video…" at bounding box center [971, 311] width 1170 height 362
click at [569, 298] on div "Sent with bonjoro Cary Decker Cary Hi Tom , this is my personal thank you video…" at bounding box center [971, 311] width 1170 height 362
click at [49, 84] on span "Send videos" at bounding box center [71, 83] width 68 height 15
click at [1520, 59] on button "Save & close" at bounding box center [1520, 57] width 69 height 22
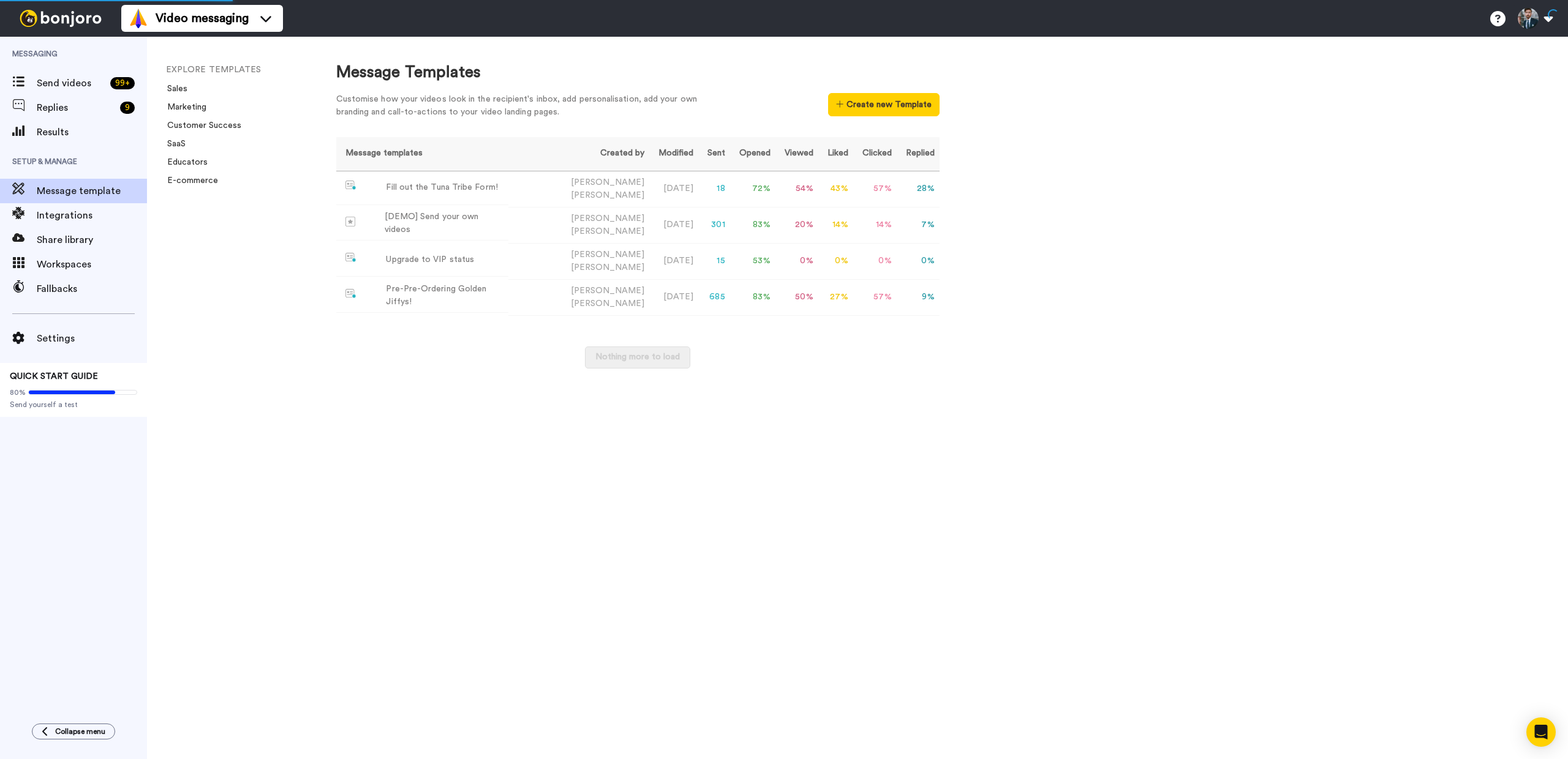
click at [279, 211] on div "EXPLORE TEMPLATES Sales Marketing Customer Success SaaS Educators E-commerce" at bounding box center [229, 398] width 164 height 723
click at [78, 94] on div "Send videos 99 +" at bounding box center [74, 83] width 147 height 25
